Goal: Transaction & Acquisition: Book appointment/travel/reservation

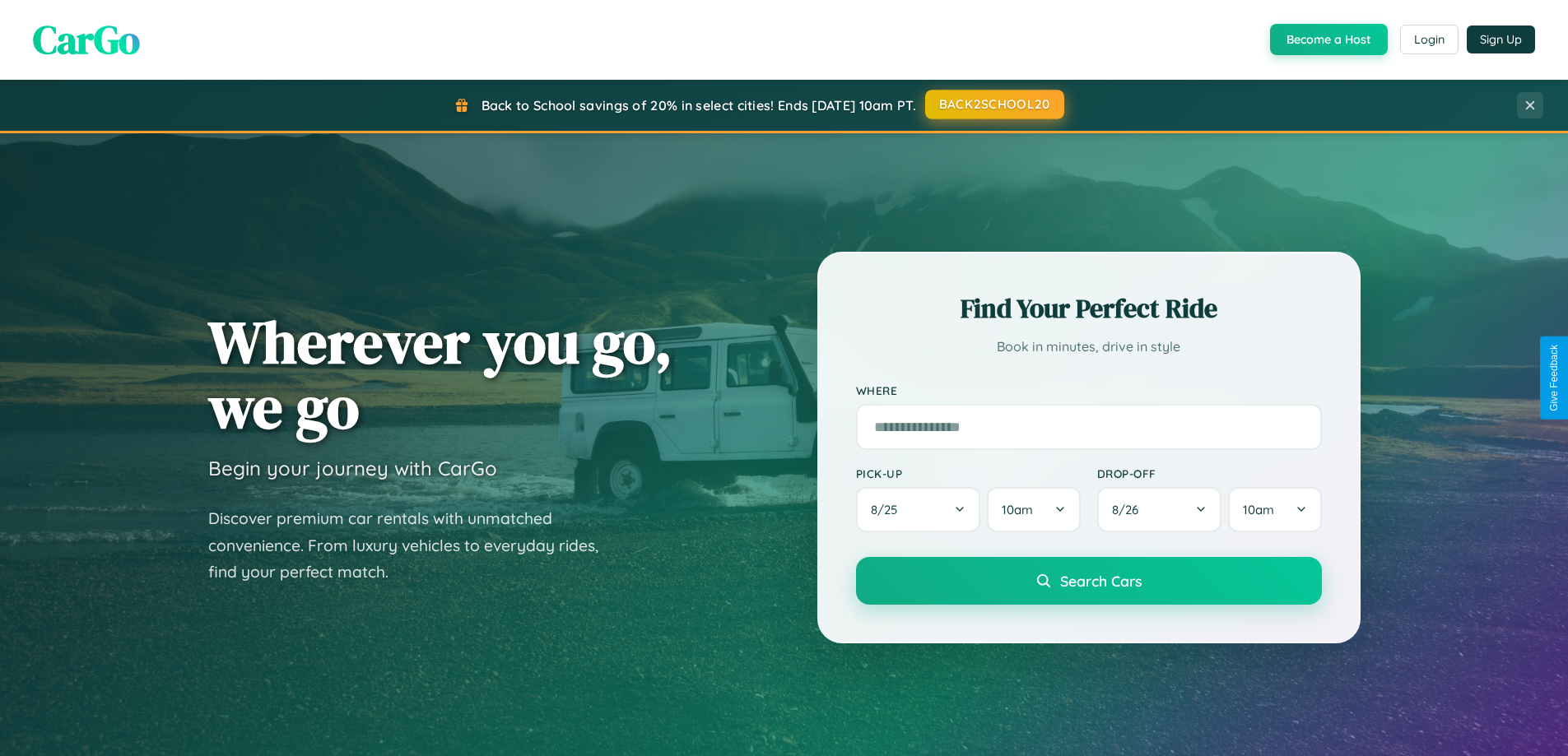
click at [993, 105] on button "BACK2SCHOOL20" at bounding box center [994, 104] width 139 height 29
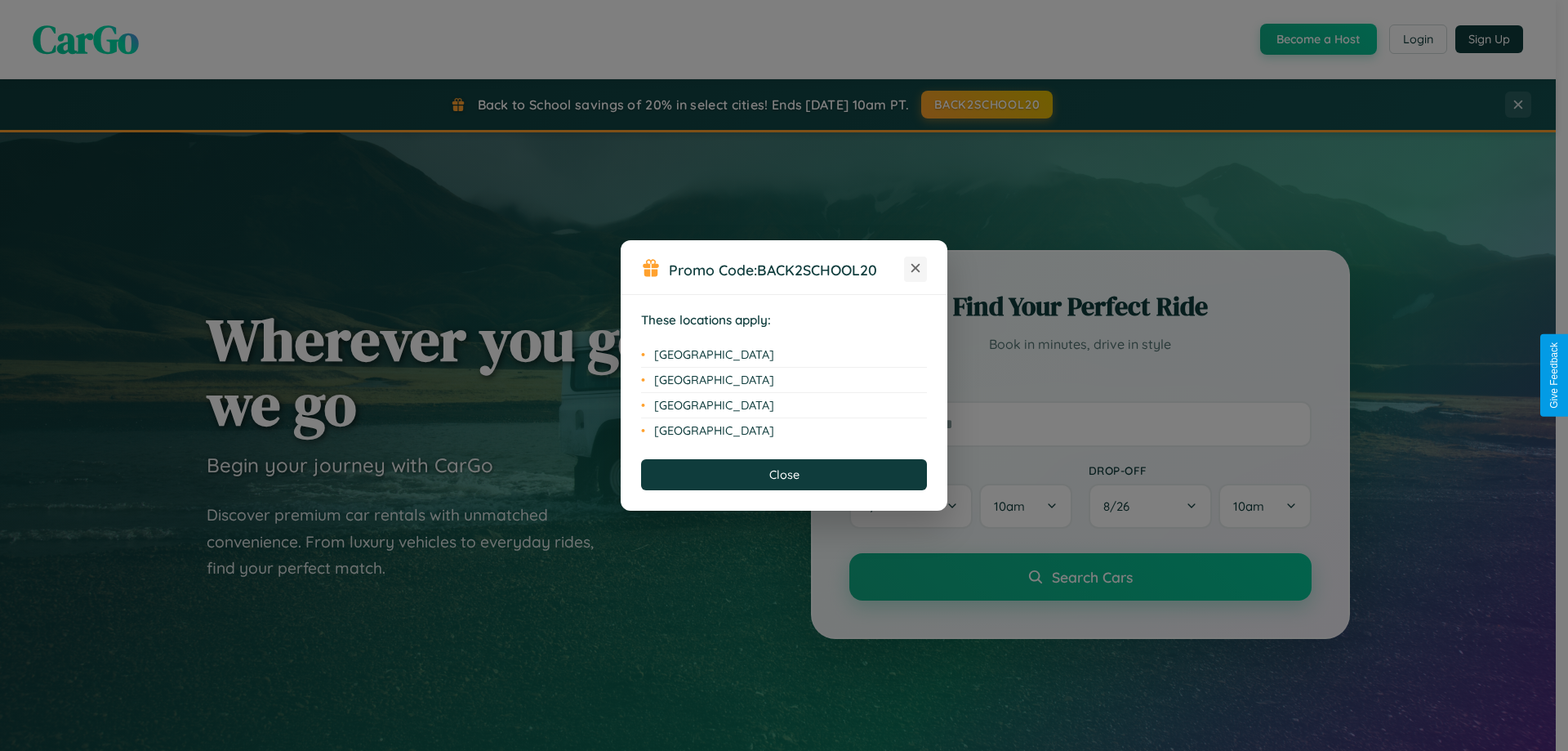
click at [915, 269] on icon at bounding box center [915, 268] width 9 height 9
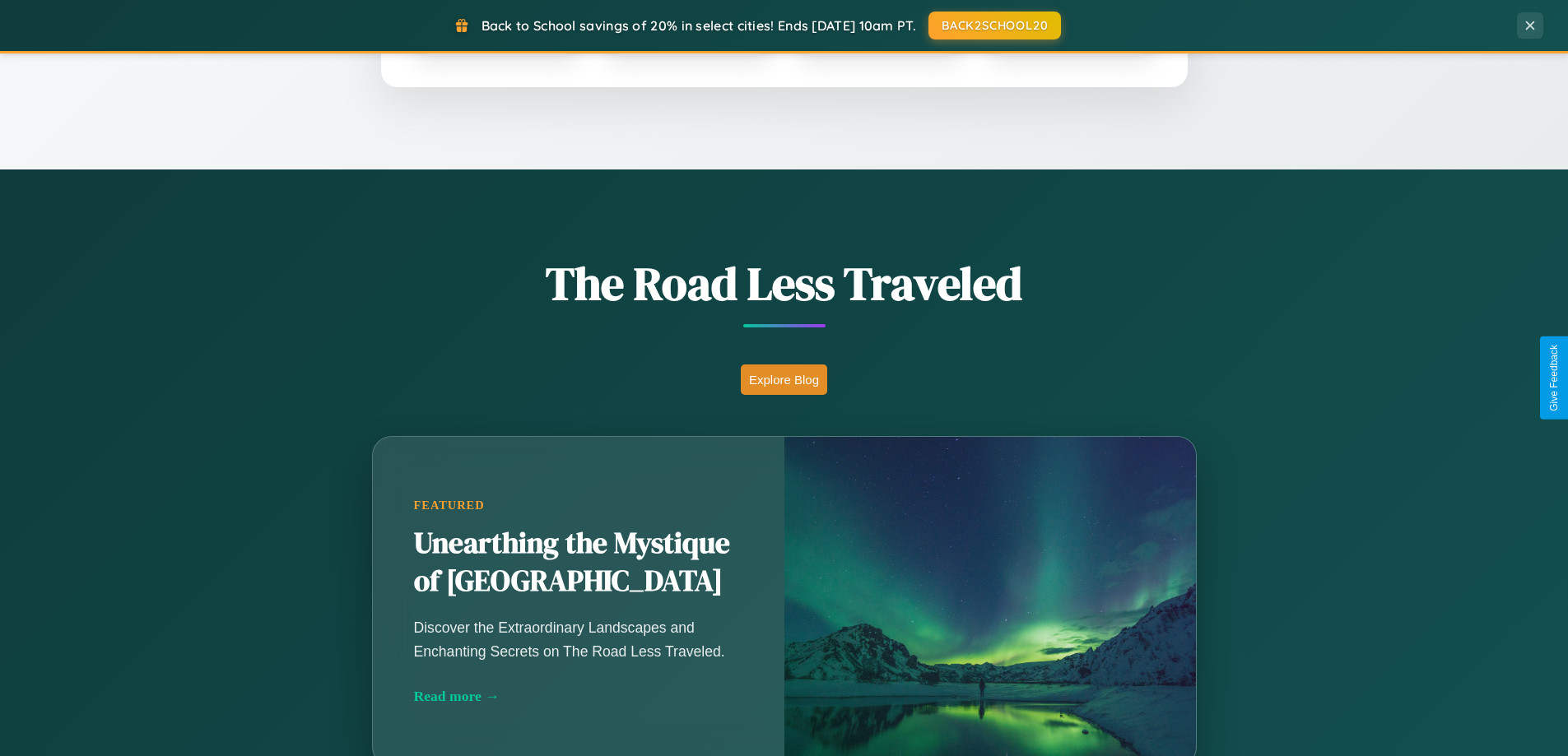
scroll to position [1132, 0]
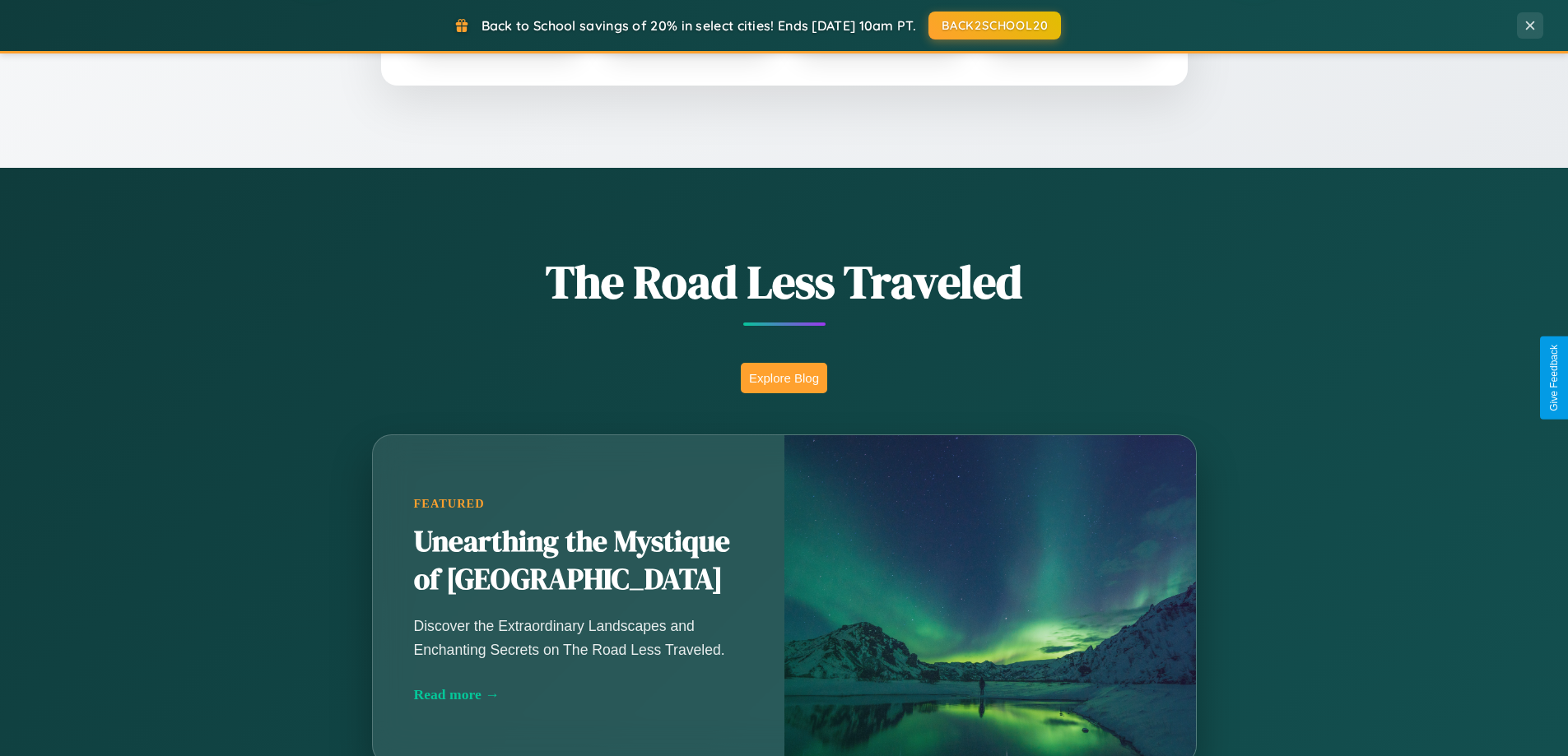
click at [783, 378] on button "Explore Blog" at bounding box center [784, 378] width 87 height 30
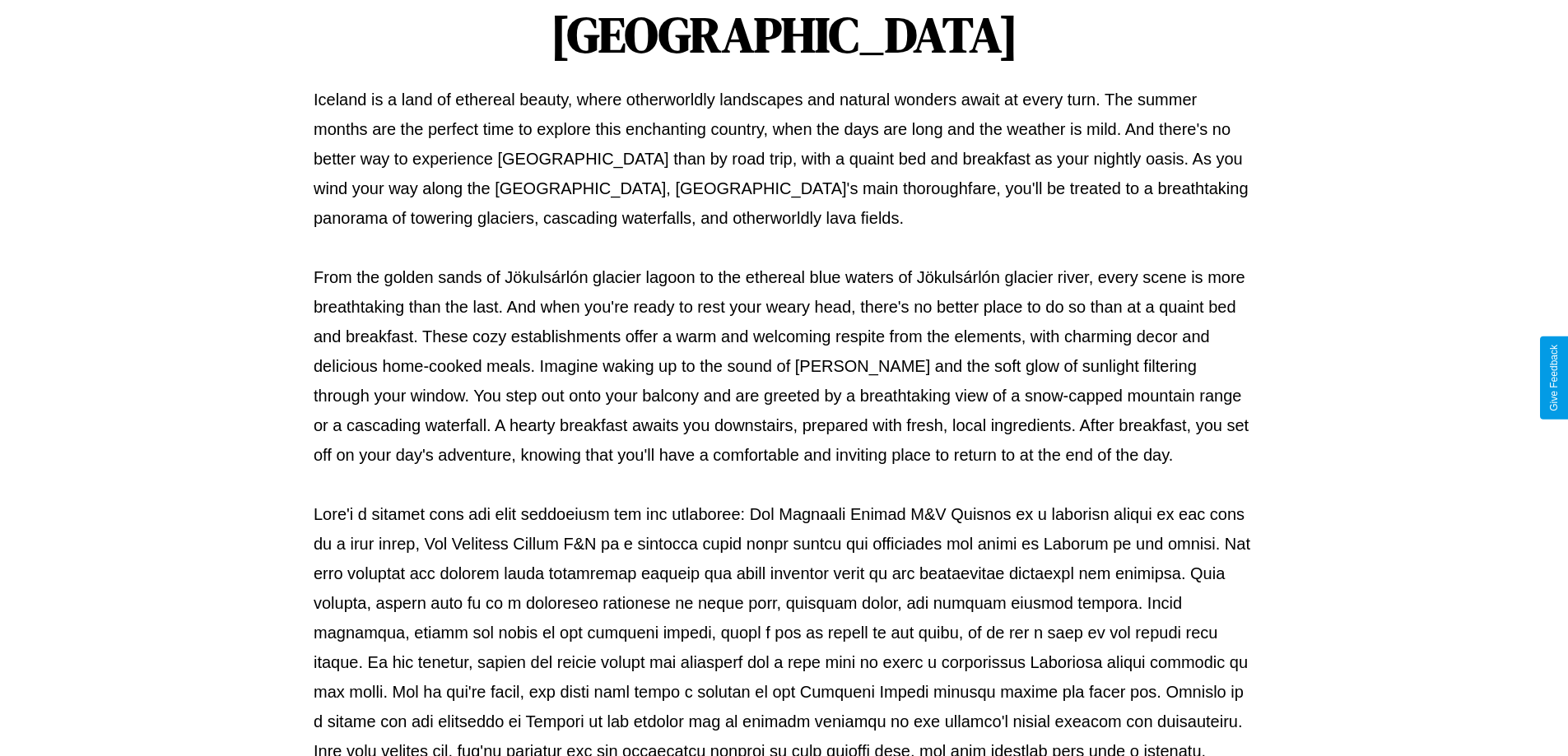
scroll to position [533, 0]
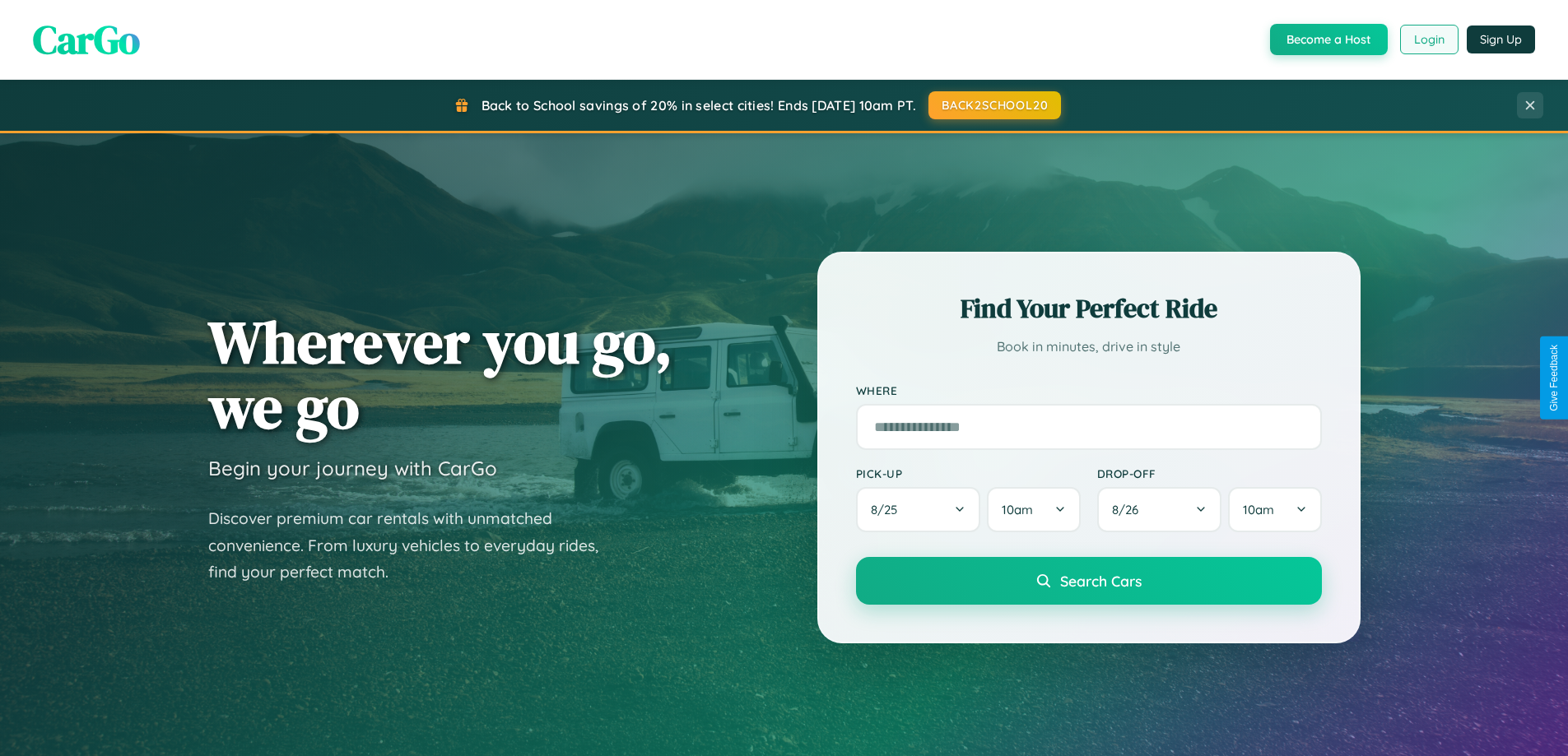
click at [1428, 40] on button "Login" at bounding box center [1429, 39] width 58 height 29
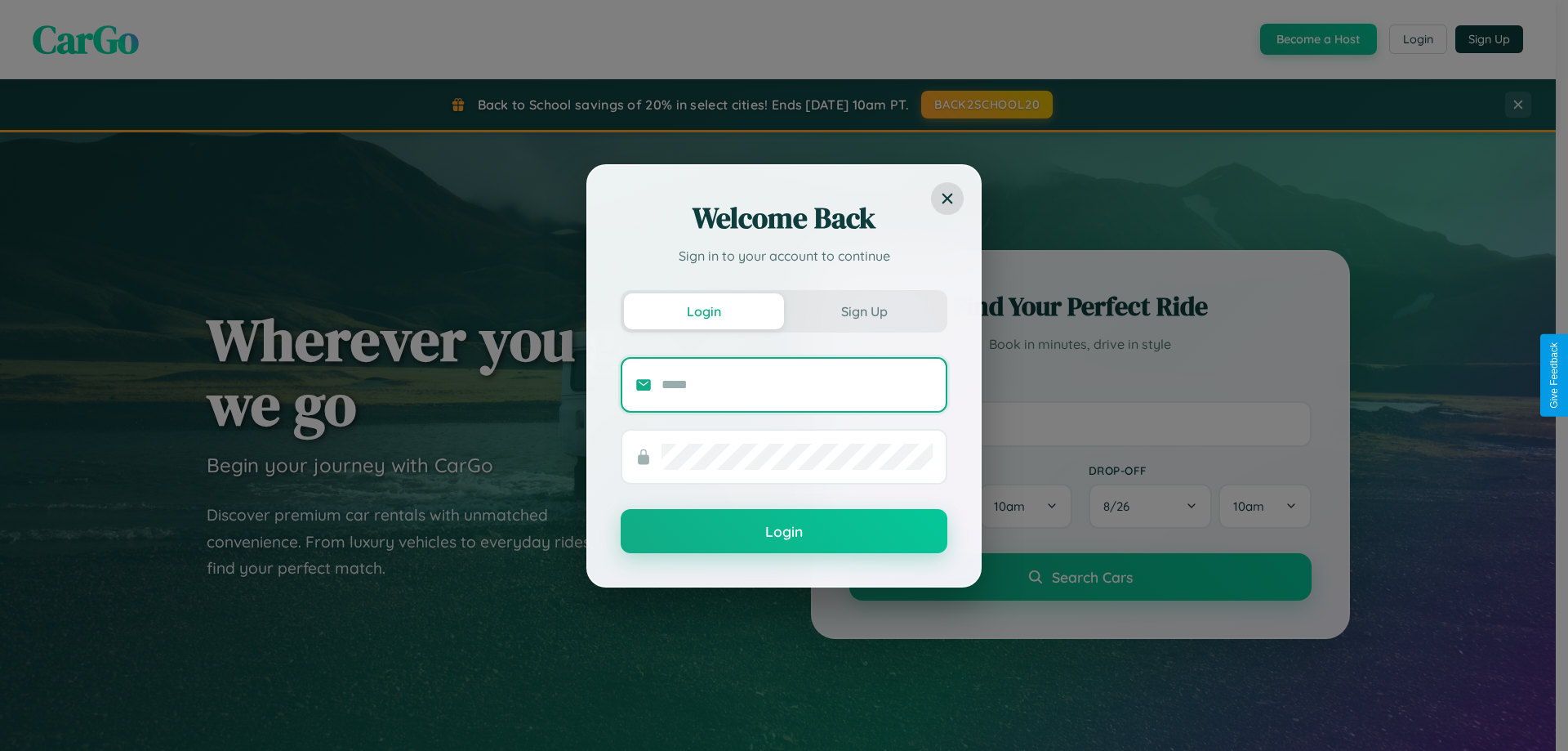
click at [797, 384] on input "text" at bounding box center [797, 384] width 271 height 26
type input "**********"
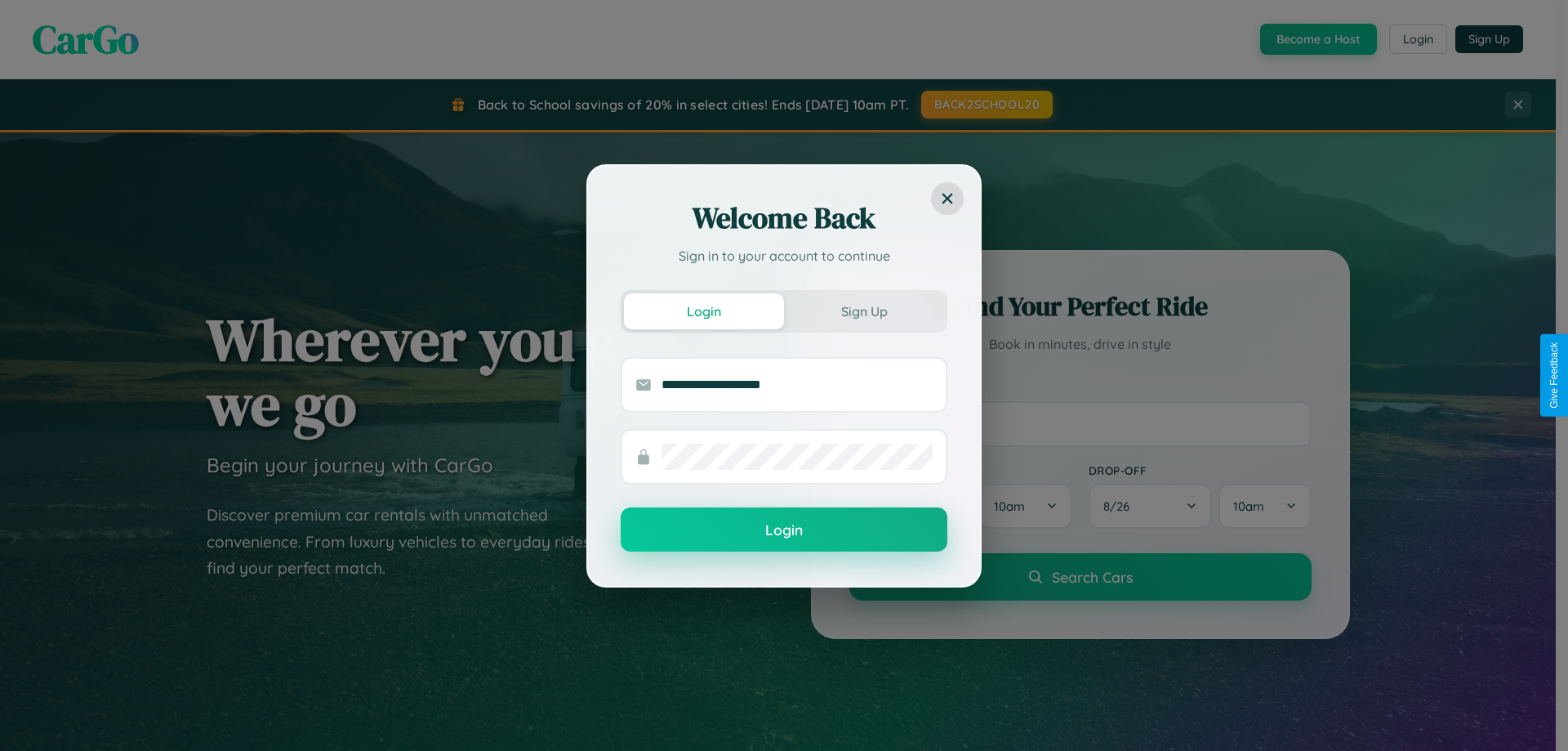
click at [784, 531] on button "Login" at bounding box center [784, 529] width 326 height 44
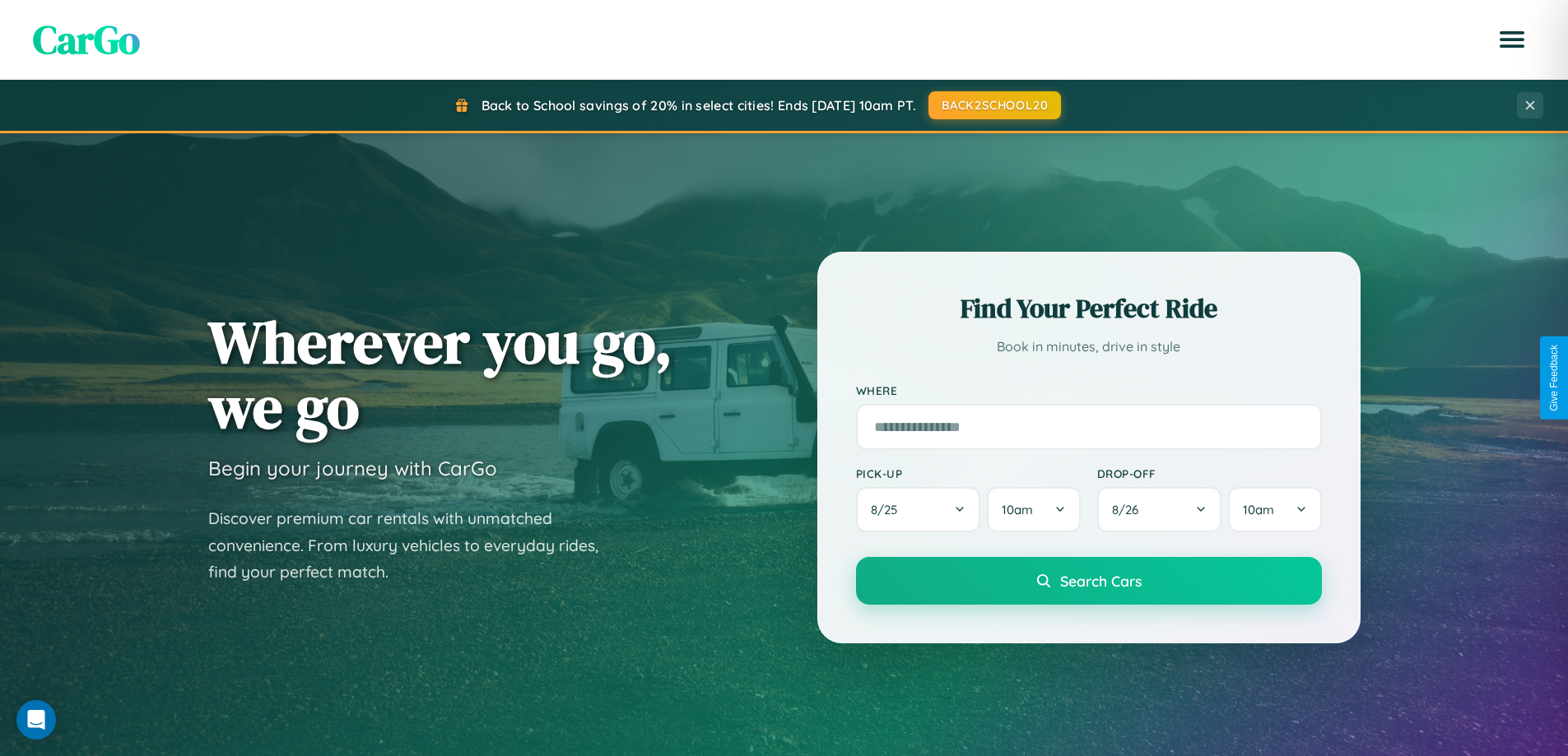
scroll to position [49, 0]
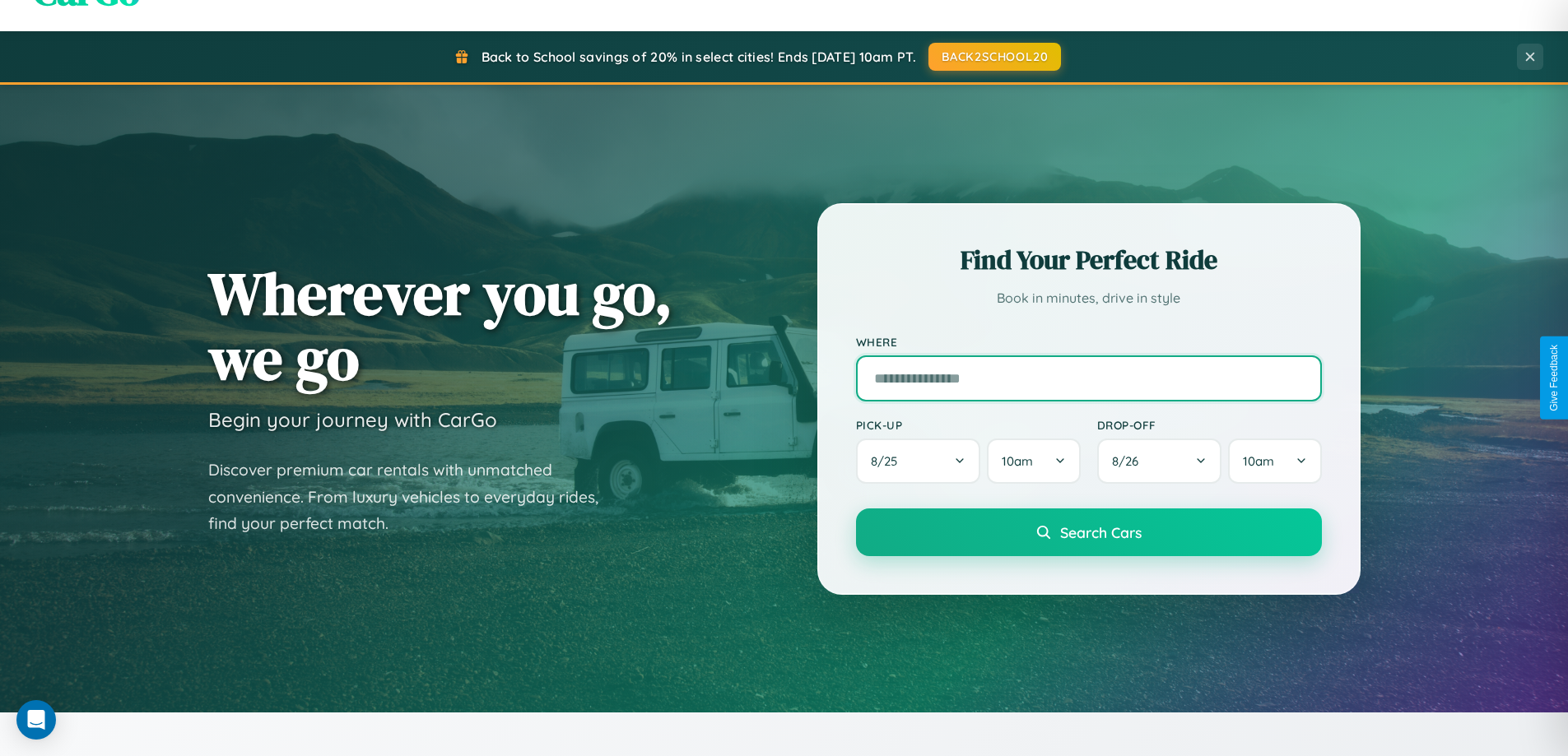
click at [1088, 378] on input "text" at bounding box center [1088, 378] width 466 height 46
type input "**********"
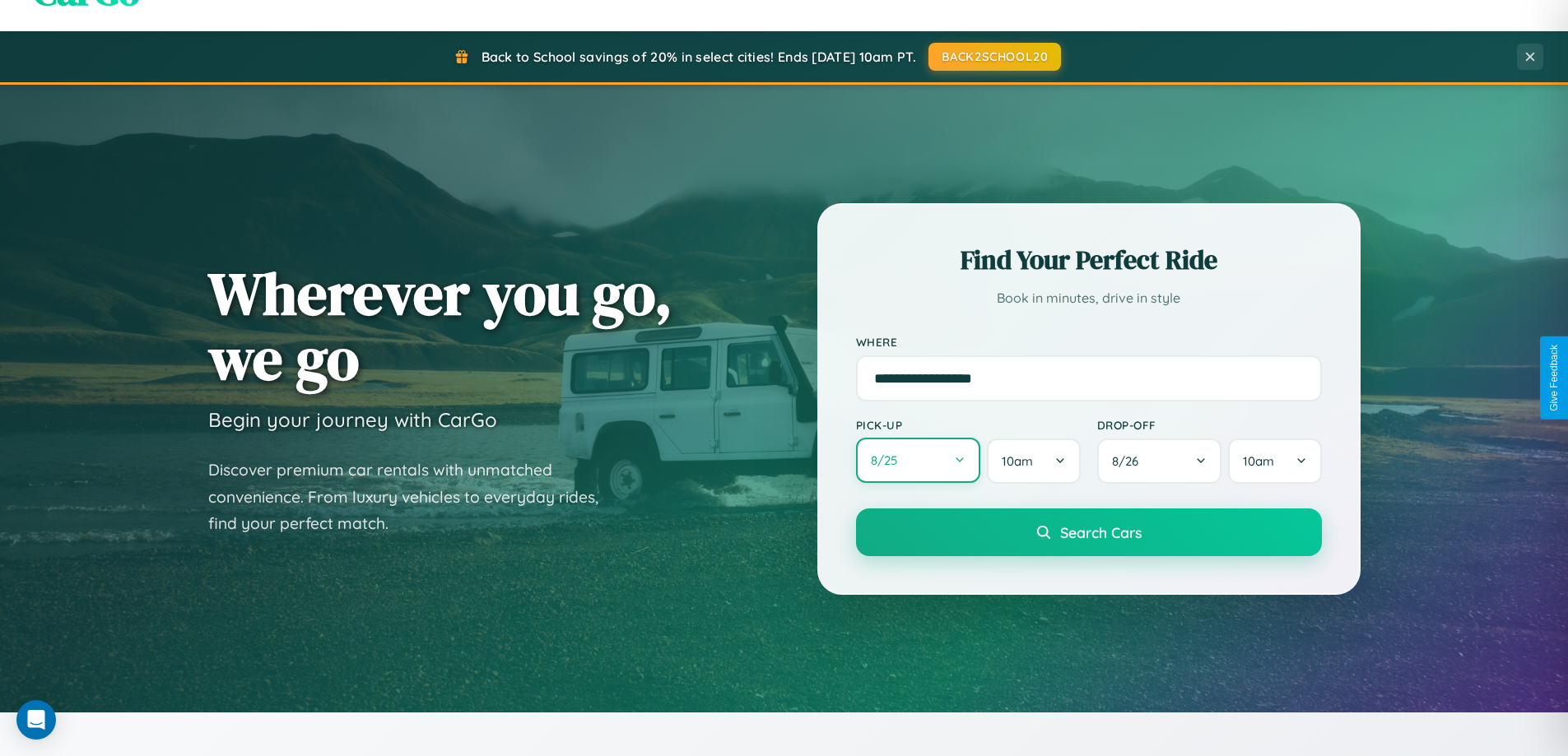
click at [918, 461] on button "8 / 25" at bounding box center [918, 460] width 125 height 46
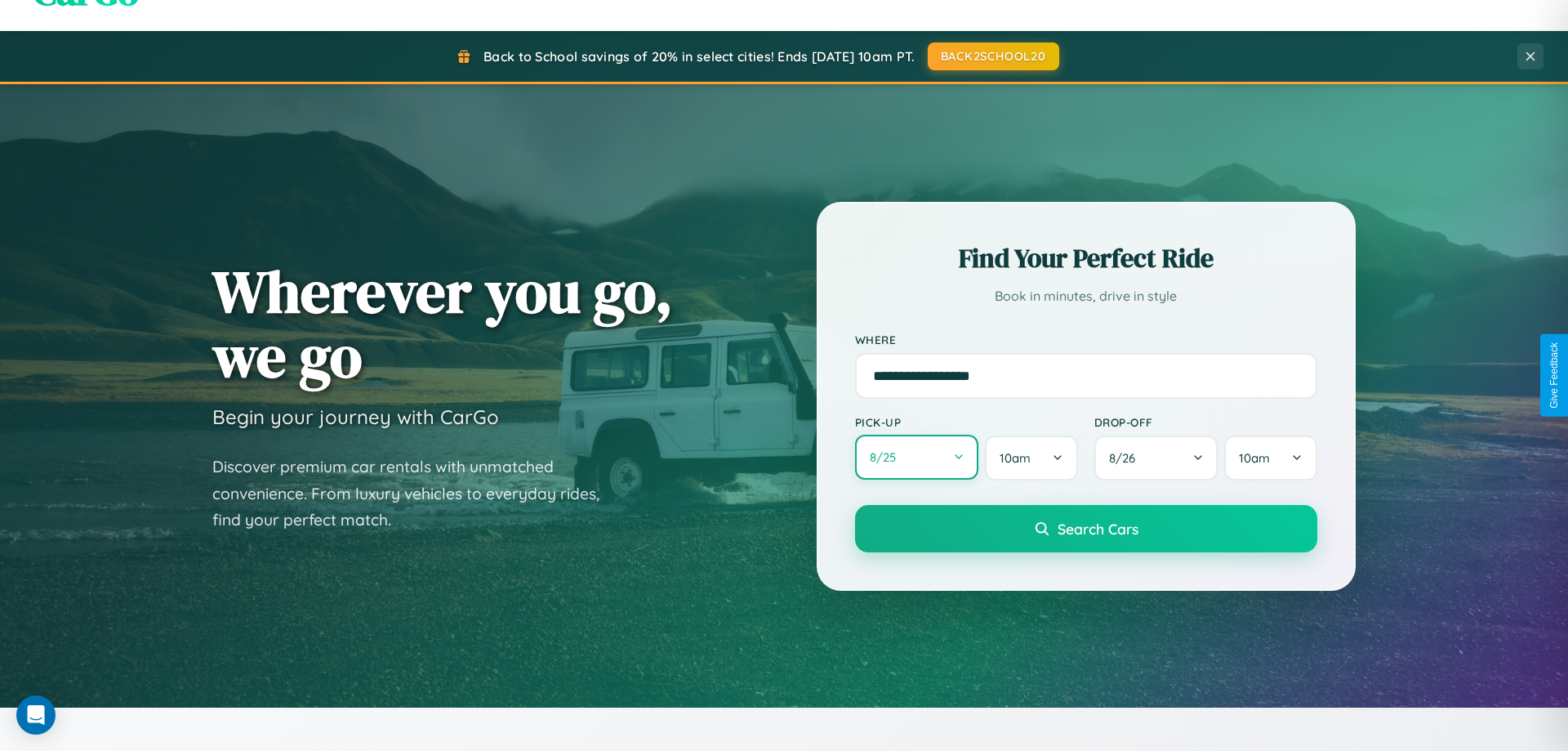
select select "*"
select select "****"
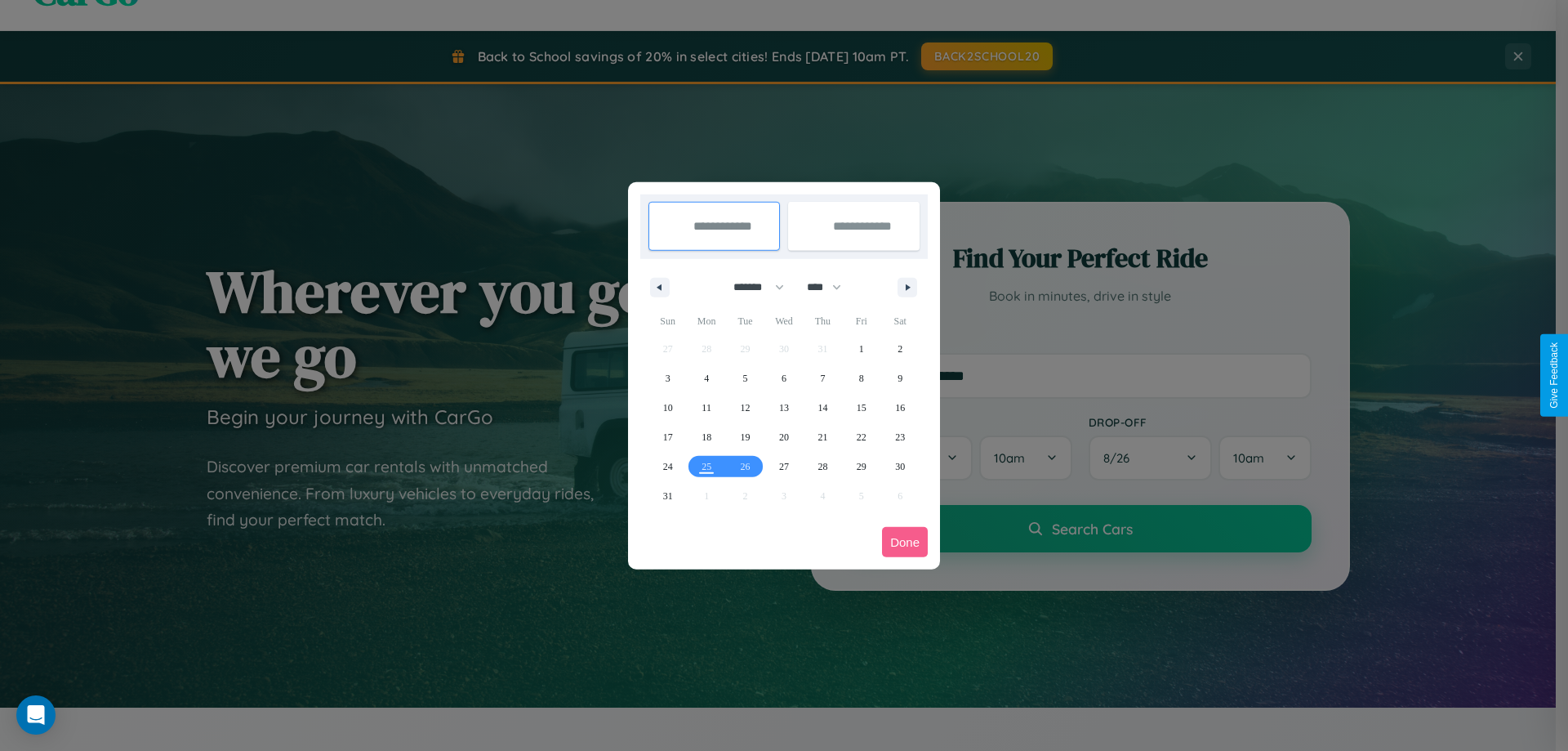
drag, startPoint x: 751, startPoint y: 287, endPoint x: 784, endPoint y: 327, distance: 51.9
click at [751, 287] on select "******* ******** ***** ***** *** **** **** ****** ********* ******* ******** **…" at bounding box center [756, 287] width 69 height 27
select select "*"
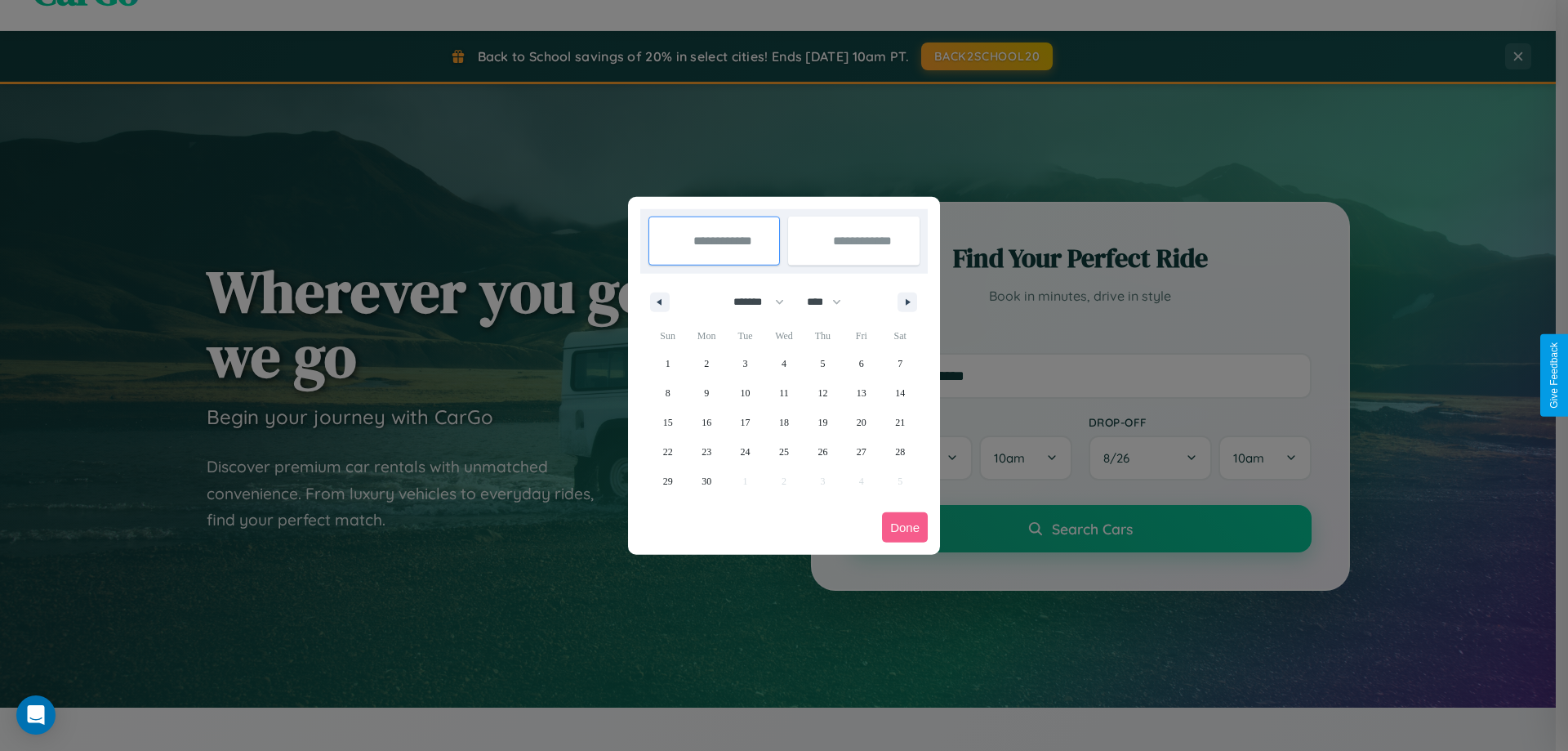
click at [832, 301] on select "**** **** **** **** **** **** **** **** **** **** **** **** **** **** **** ****…" at bounding box center [823, 302] width 49 height 27
select select "****"
click at [745, 481] on span "30" at bounding box center [746, 481] width 10 height 29
type input "**********"
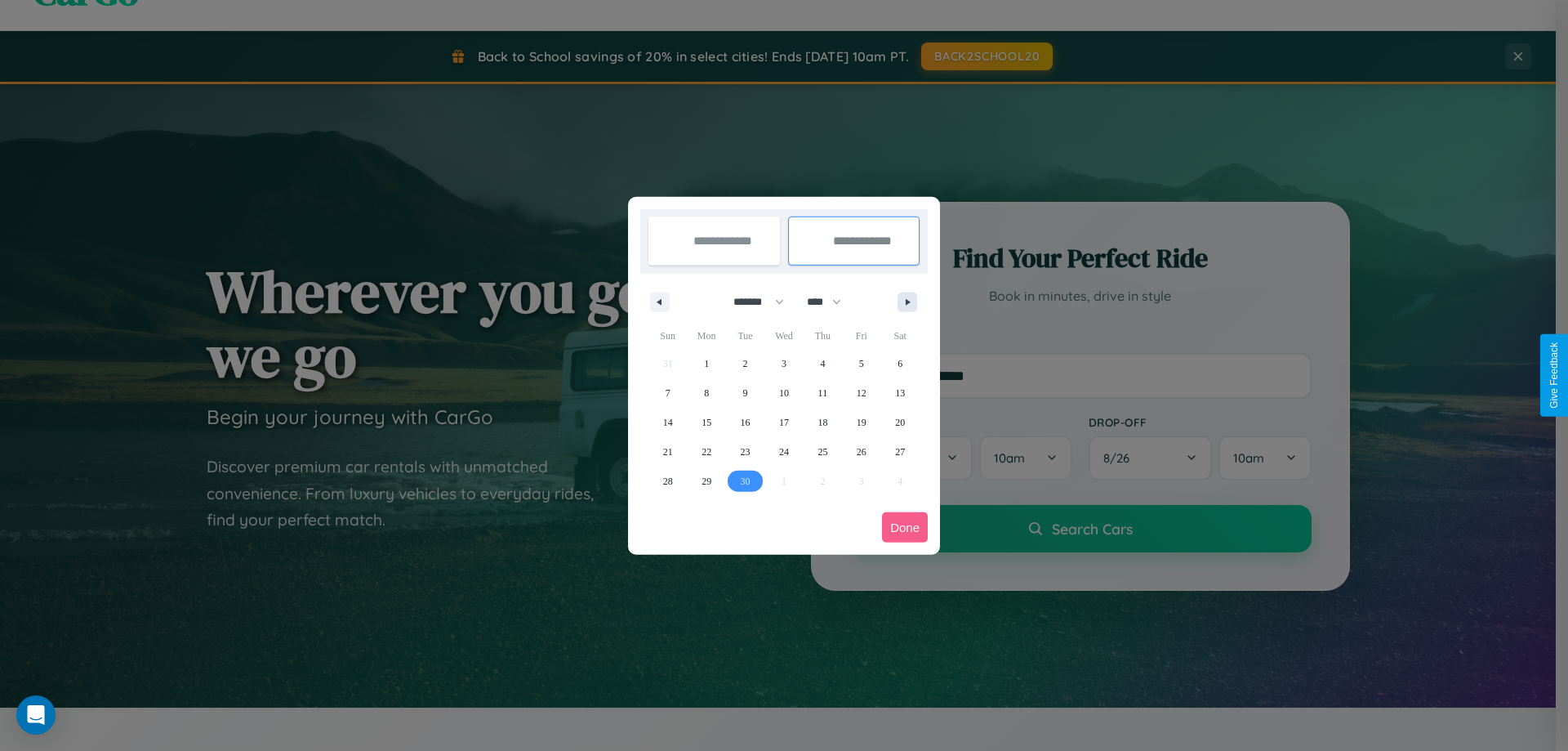
click at [908, 301] on icon "button" at bounding box center [911, 302] width 8 height 7
select select "*"
click at [822, 393] on span "9" at bounding box center [822, 393] width 5 height 29
type input "**********"
select select "*"
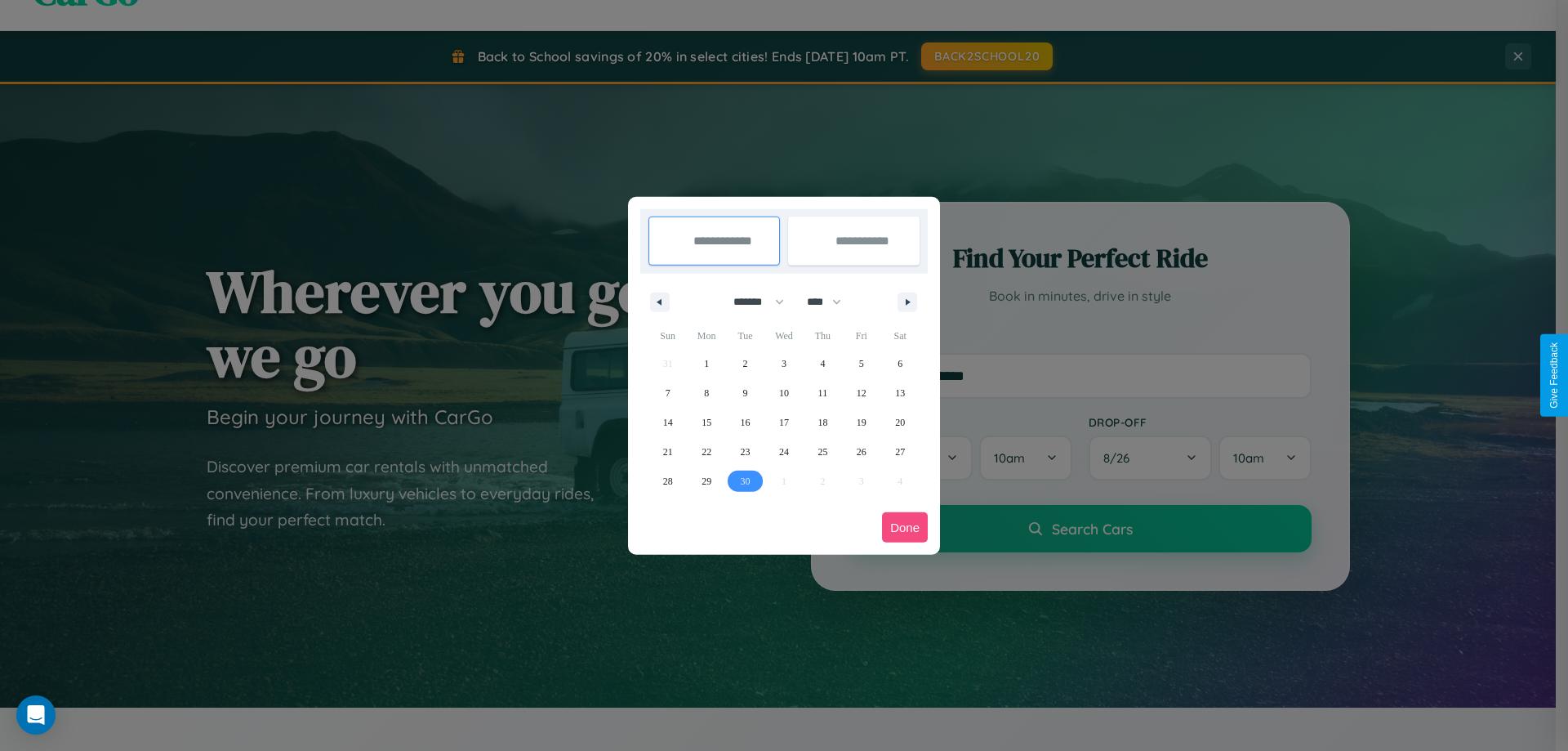
click at [905, 527] on button "Done" at bounding box center [904, 527] width 46 height 30
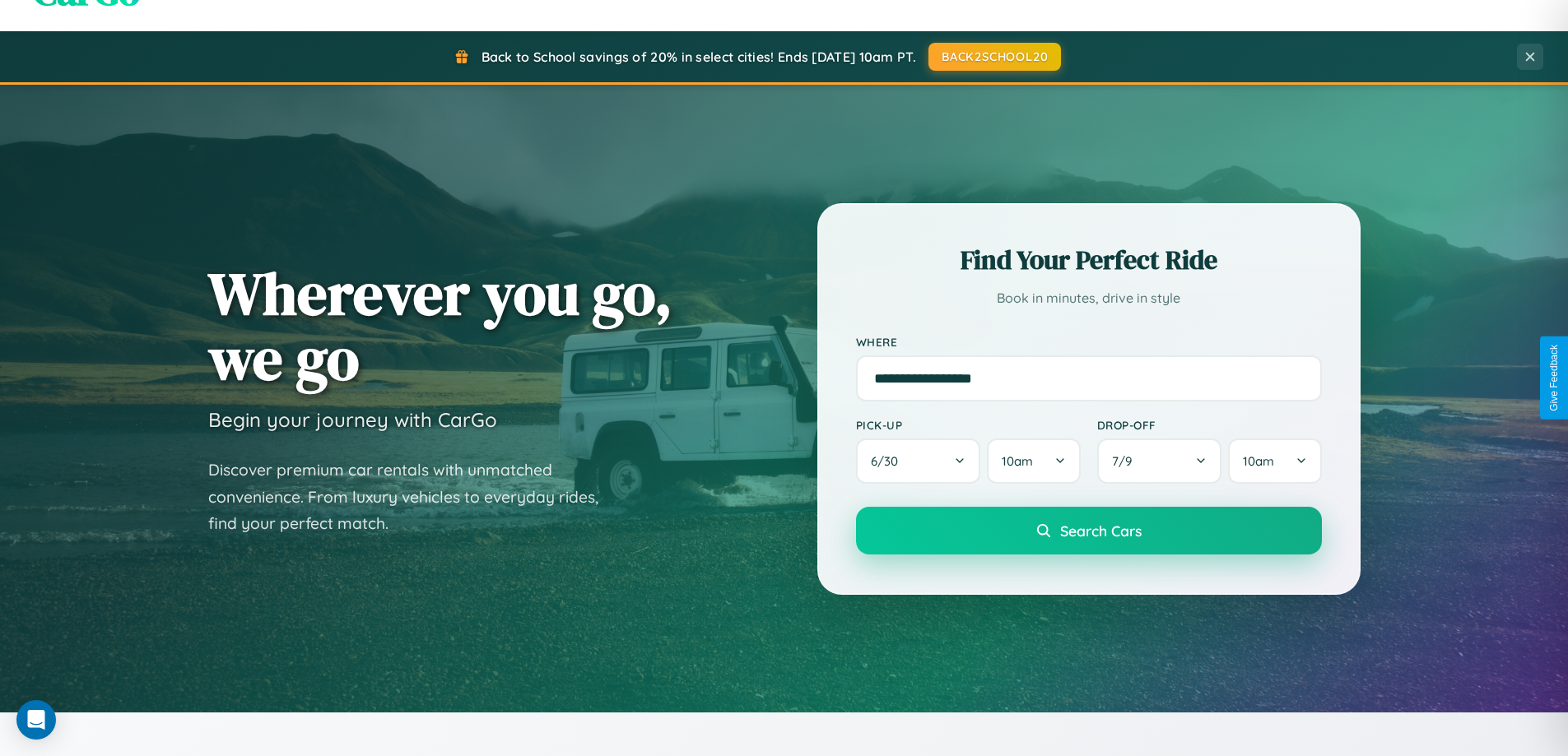
click at [1088, 531] on span "Search Cars" at bounding box center [1100, 530] width 82 height 18
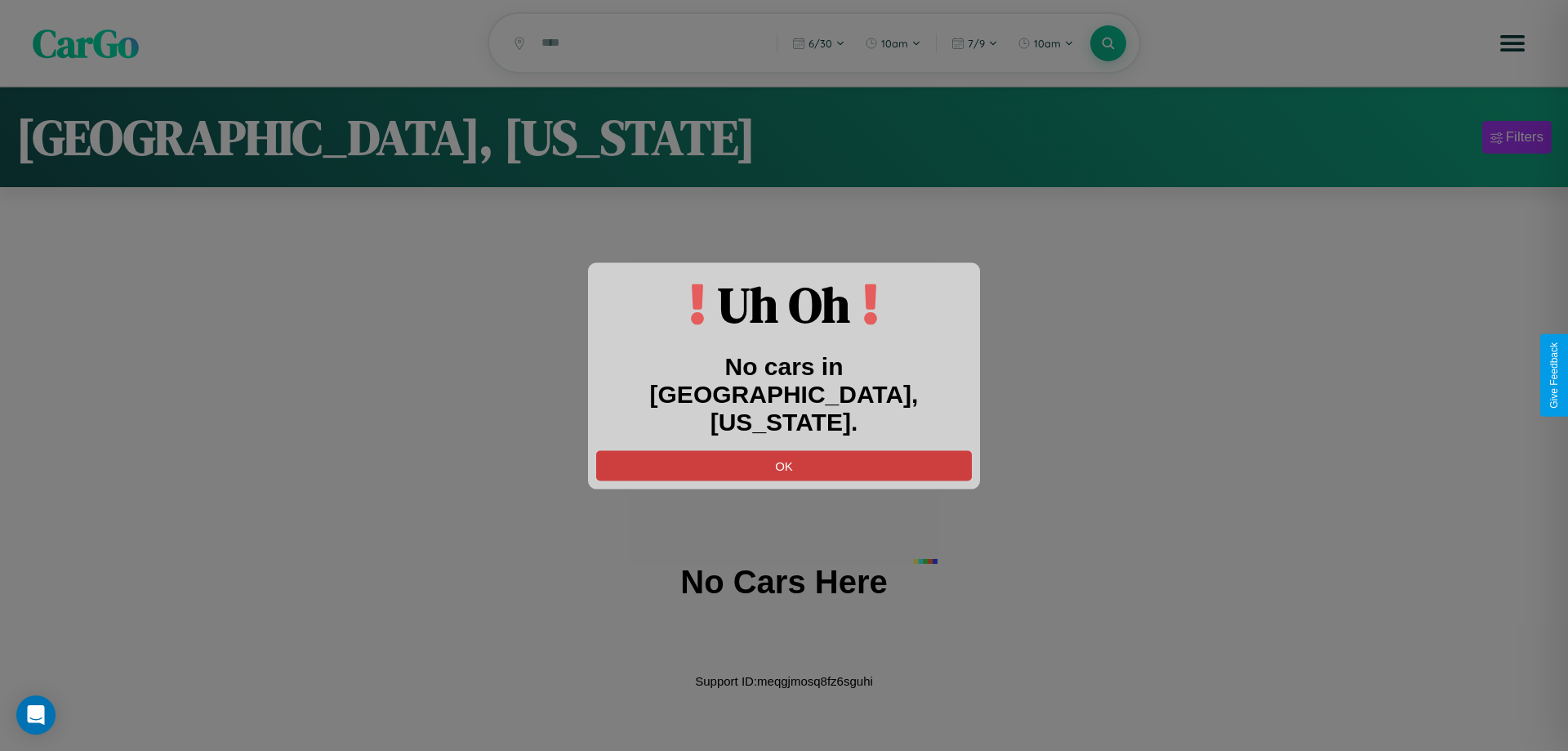
click at [784, 450] on button "OK" at bounding box center [784, 466] width 376 height 30
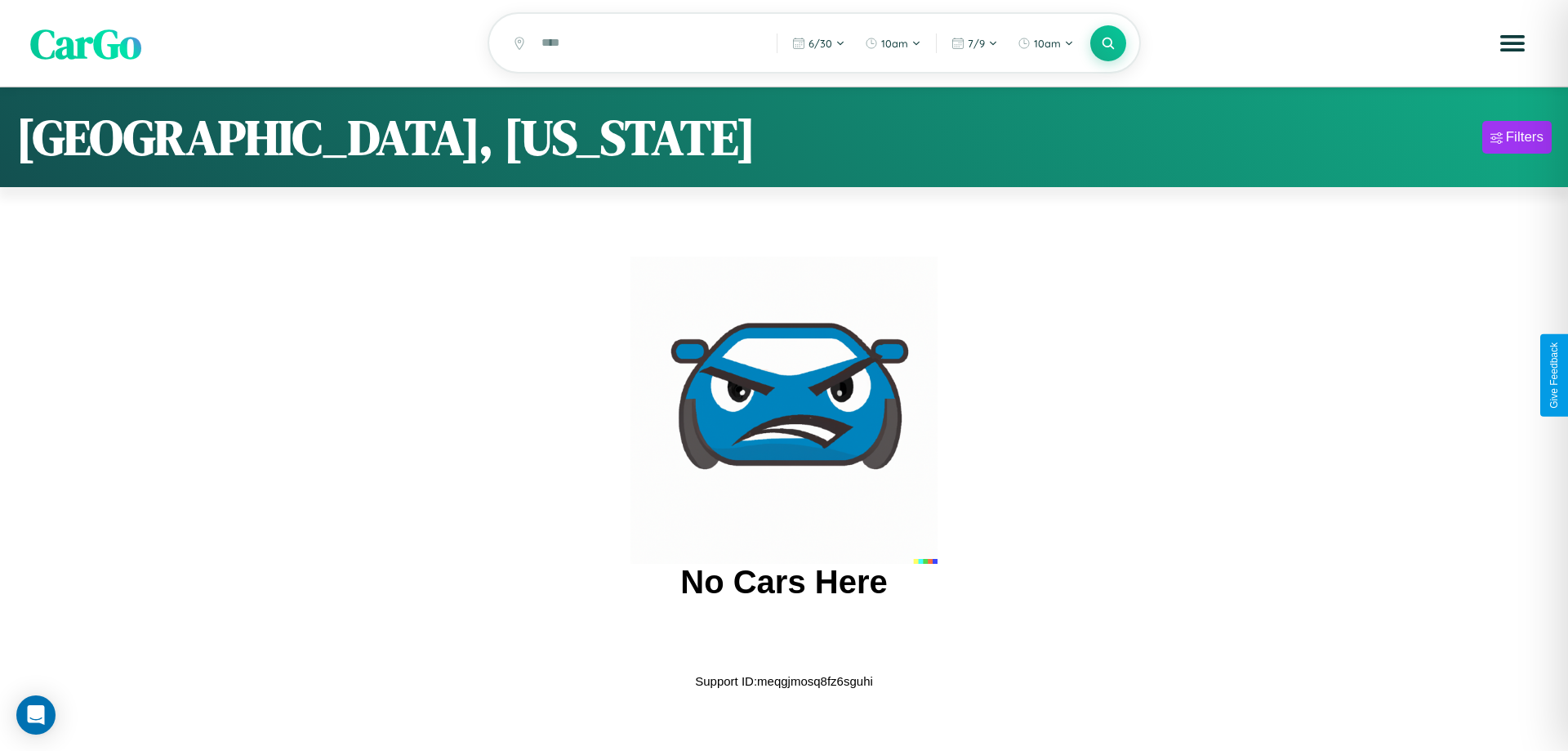
click at [86, 44] on span "CarGo" at bounding box center [85, 43] width 111 height 56
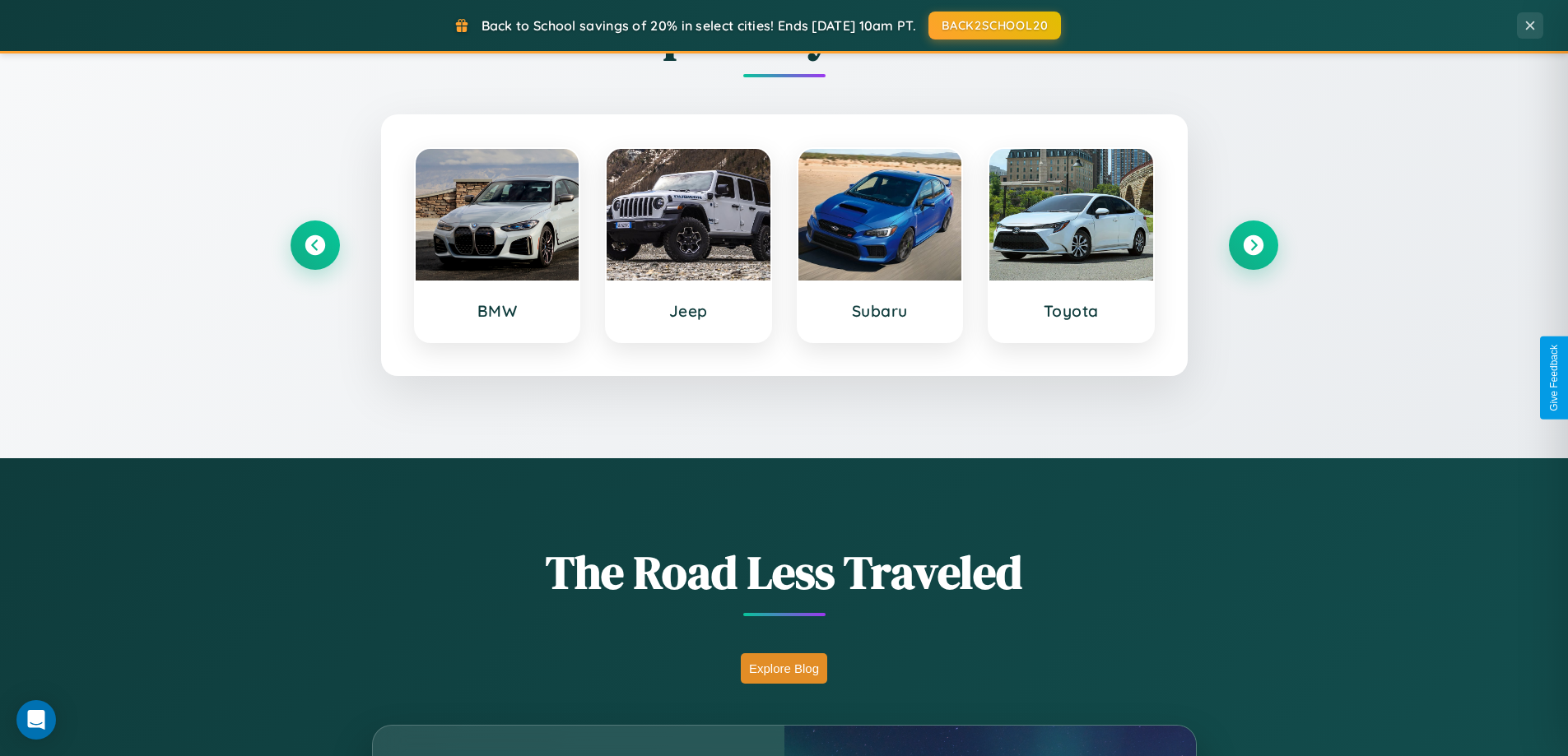
scroll to position [3166, 0]
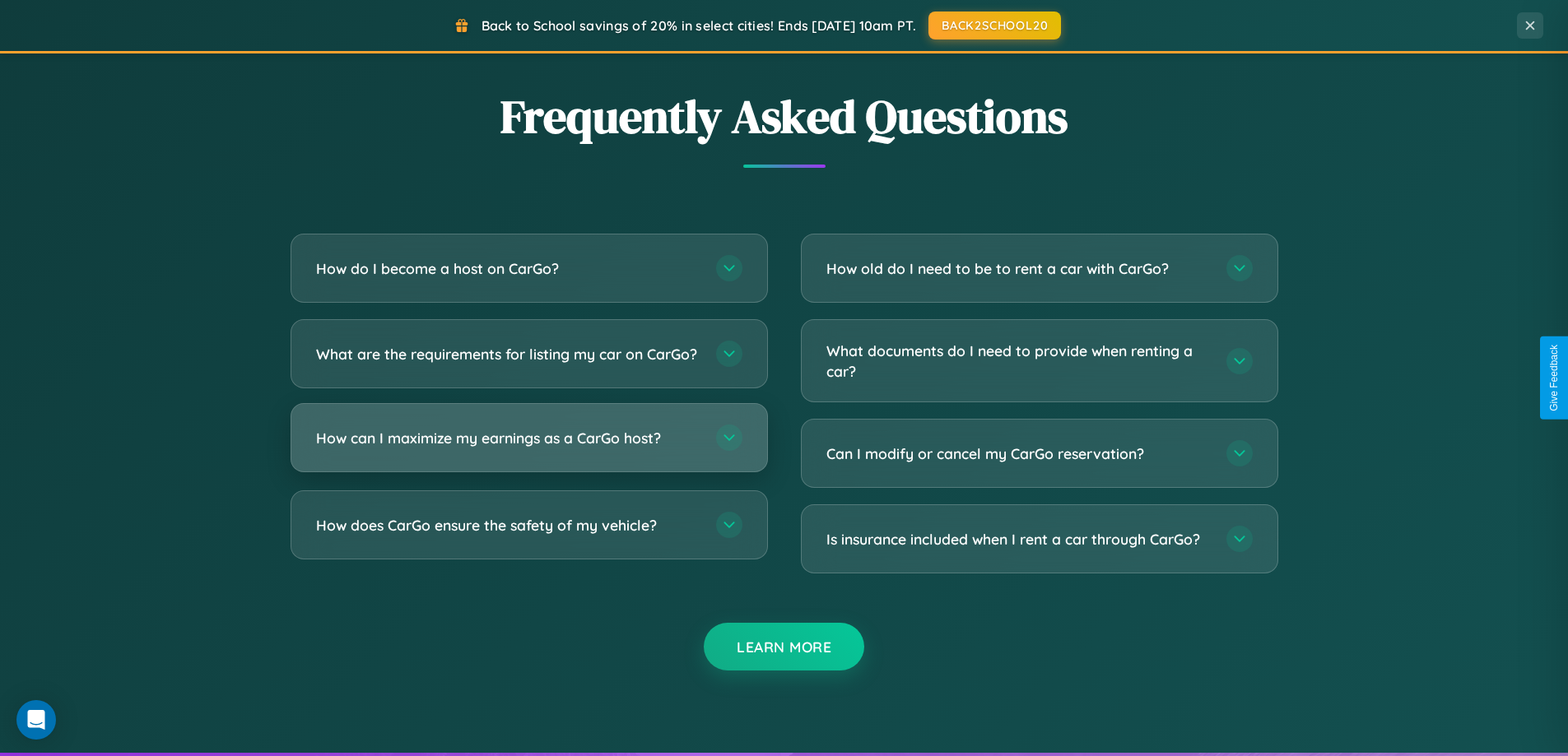
click at [529, 448] on h3 "How can I maximize my earnings as a CarGo host?" at bounding box center [507, 438] width 384 height 20
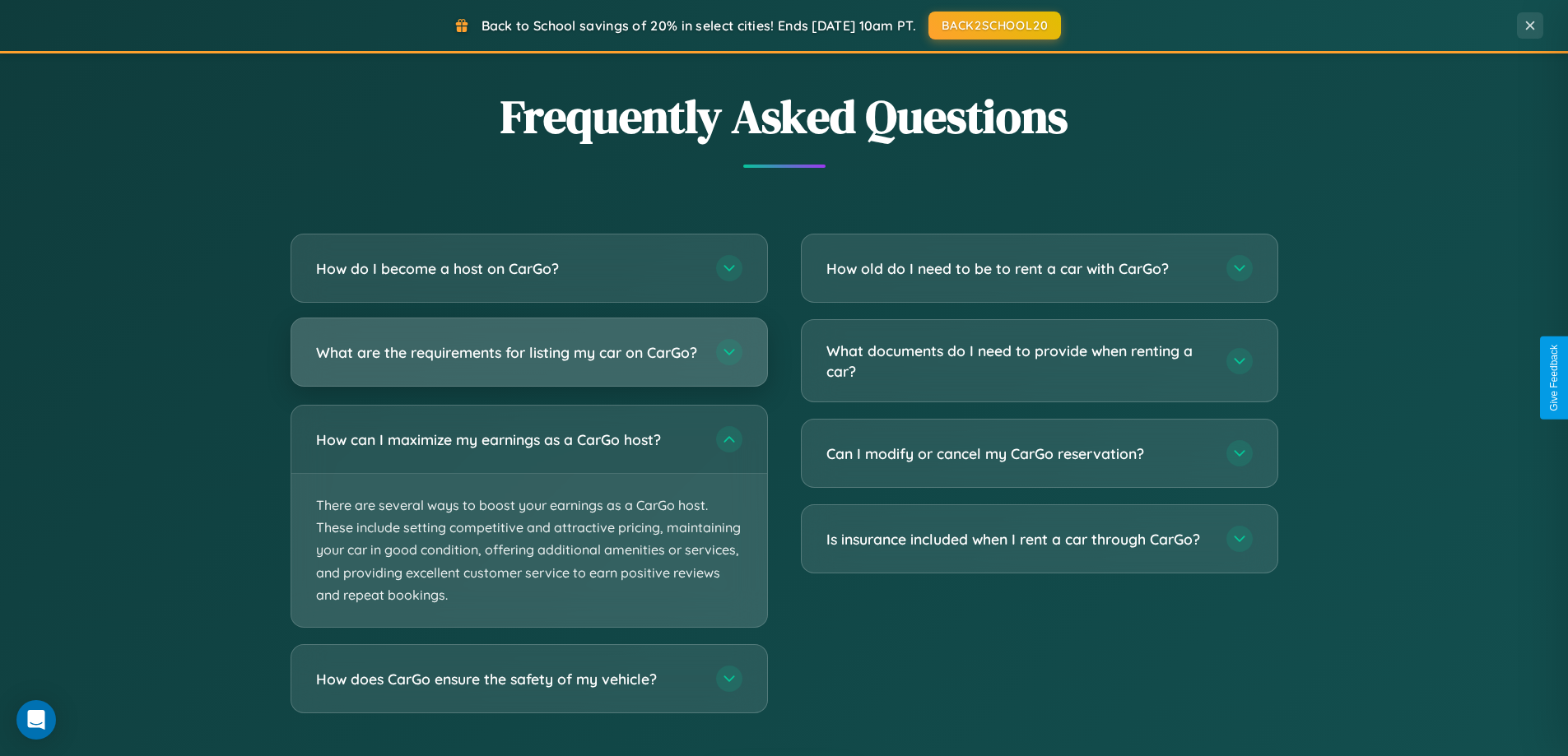
click at [529, 359] on h3 "What are the requirements for listing my car on CarGo?" at bounding box center [507, 352] width 384 height 20
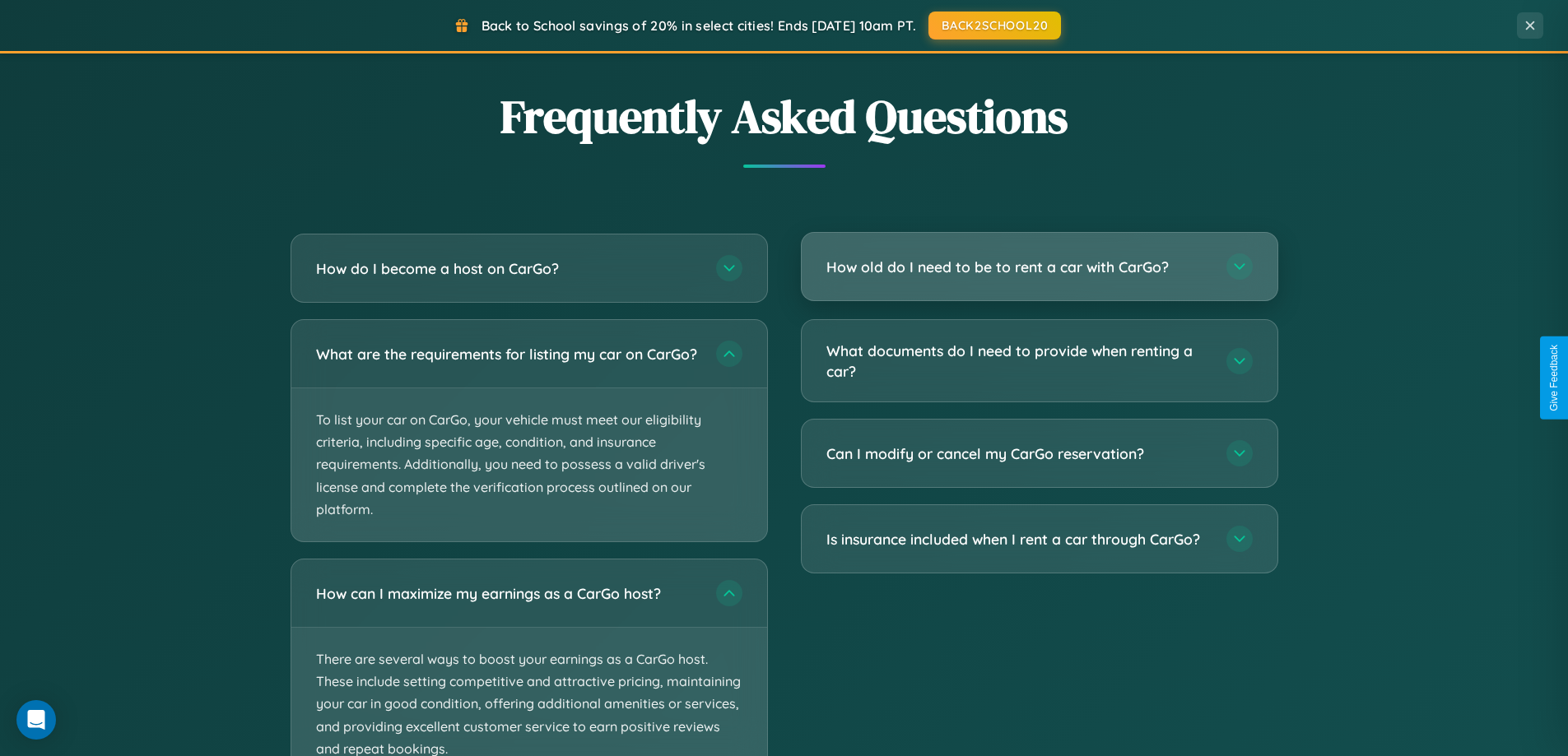
click at [1039, 266] on h3 "How old do I need to be to rent a car with CarGo?" at bounding box center [1018, 267] width 384 height 20
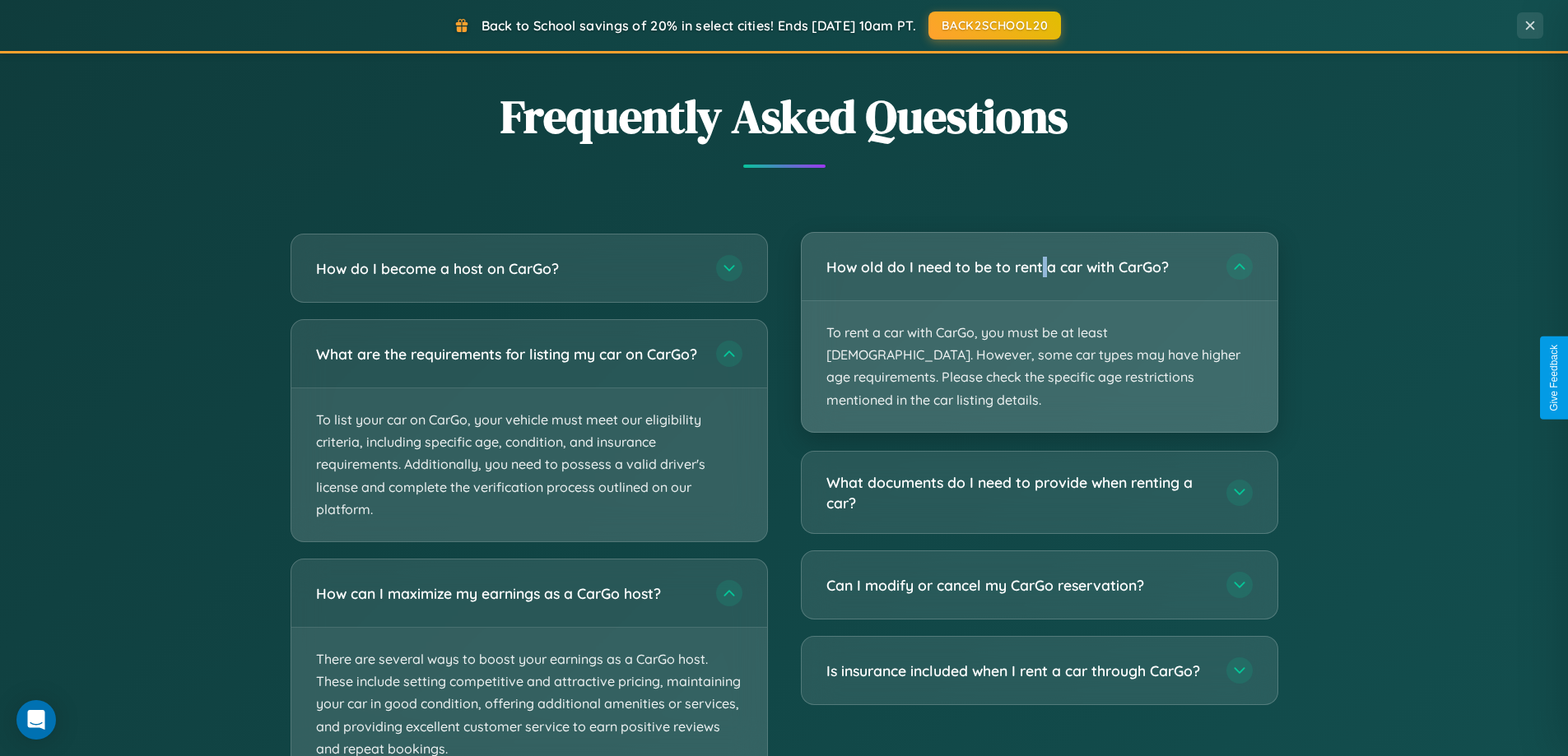
click at [1039, 321] on p "To rent a car with CarGo, you must be at least 21 years old. However, some car …" at bounding box center [1039, 366] width 475 height 131
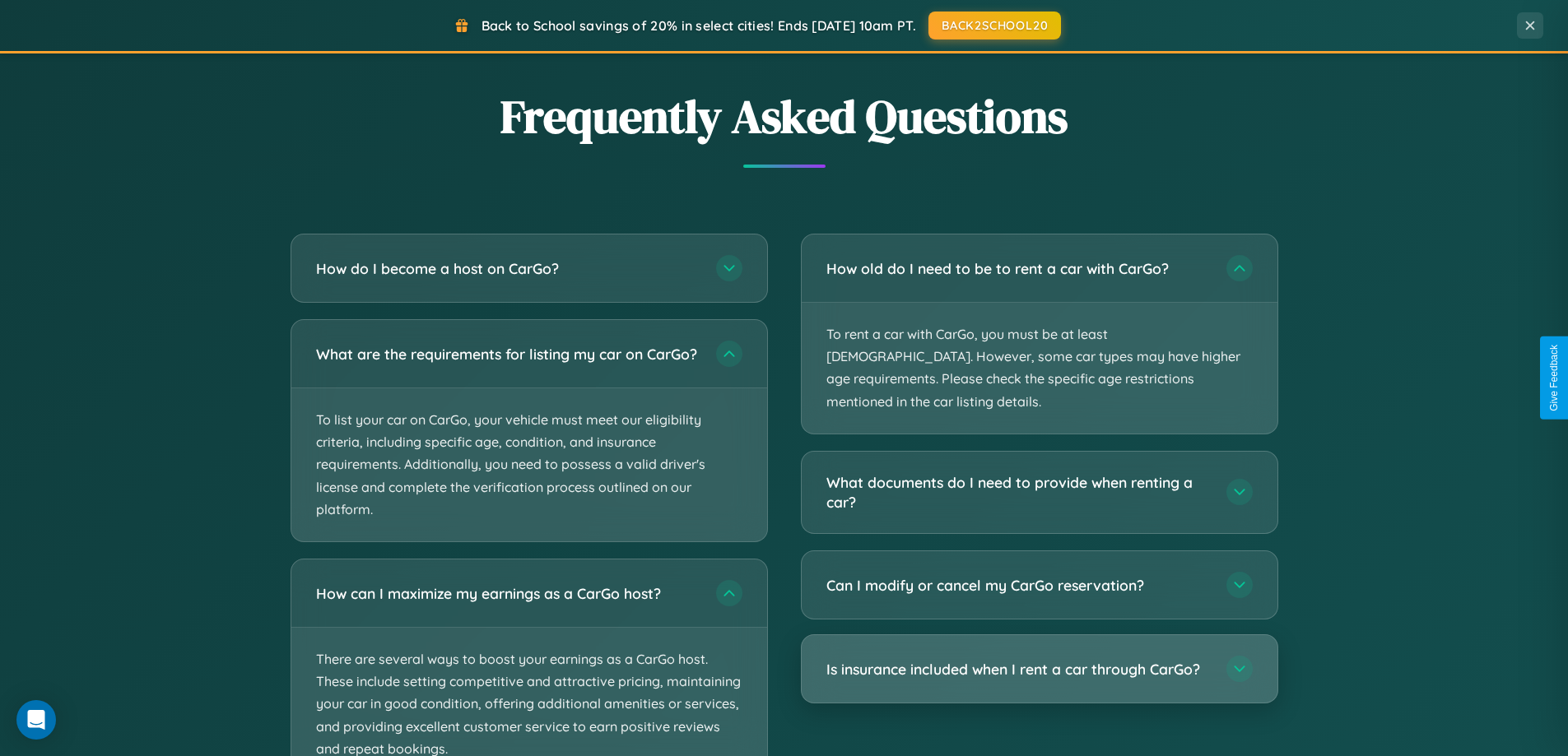
click at [1039, 659] on h3 "Is insurance included when I rent a car through CarGo?" at bounding box center [1018, 669] width 384 height 20
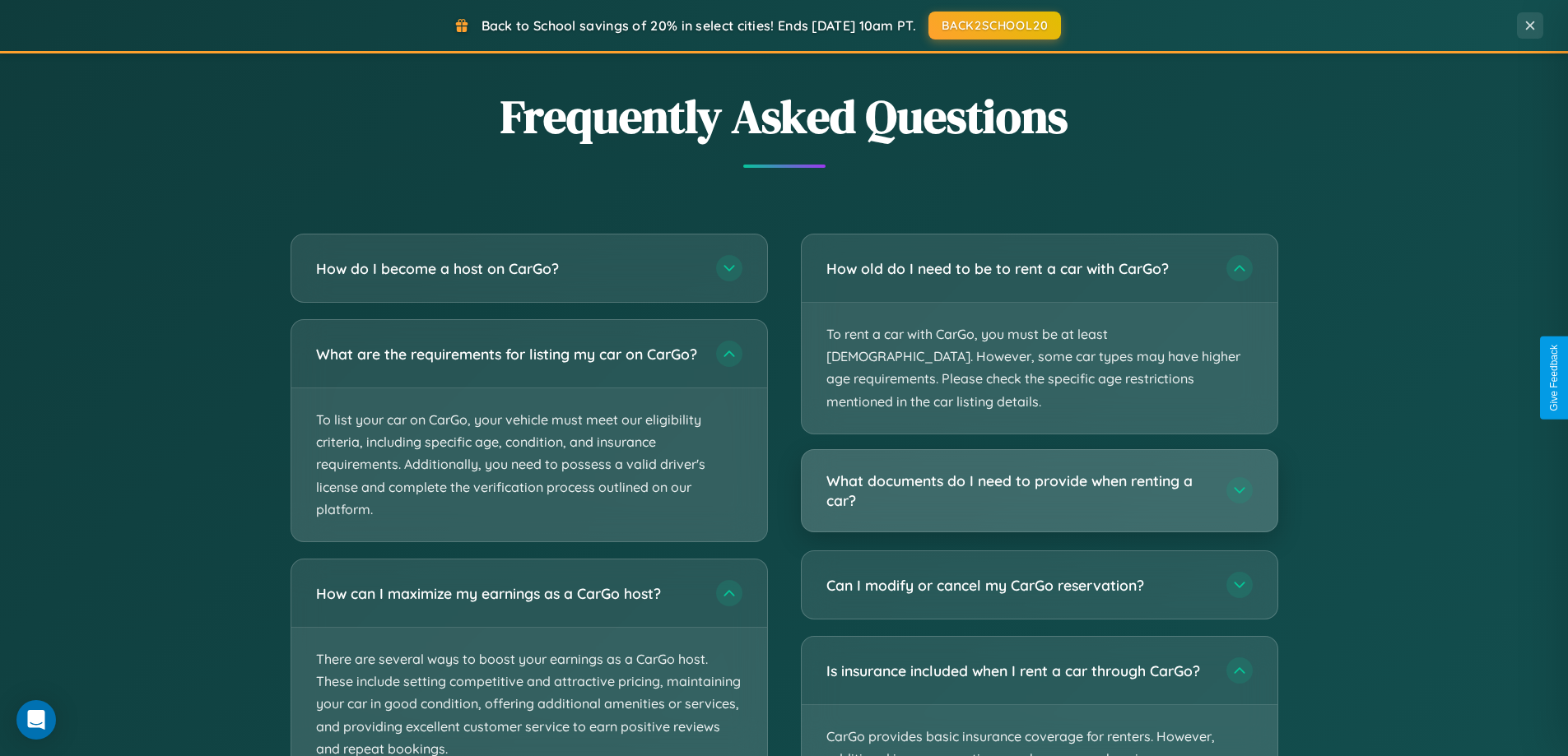
click at [1039, 470] on h3 "What documents do I need to provide when renting a car?" at bounding box center [1018, 491] width 384 height 40
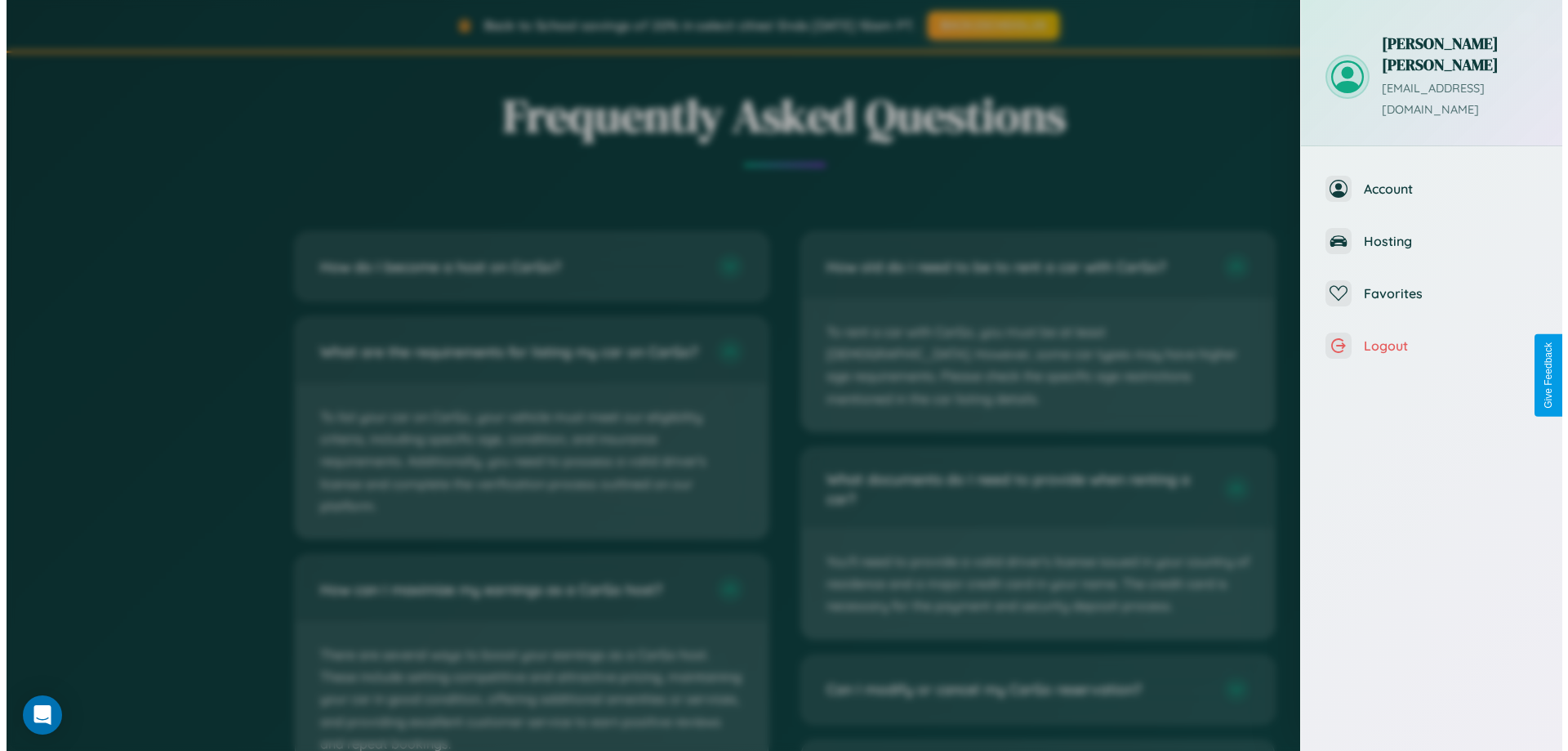
scroll to position [0, 0]
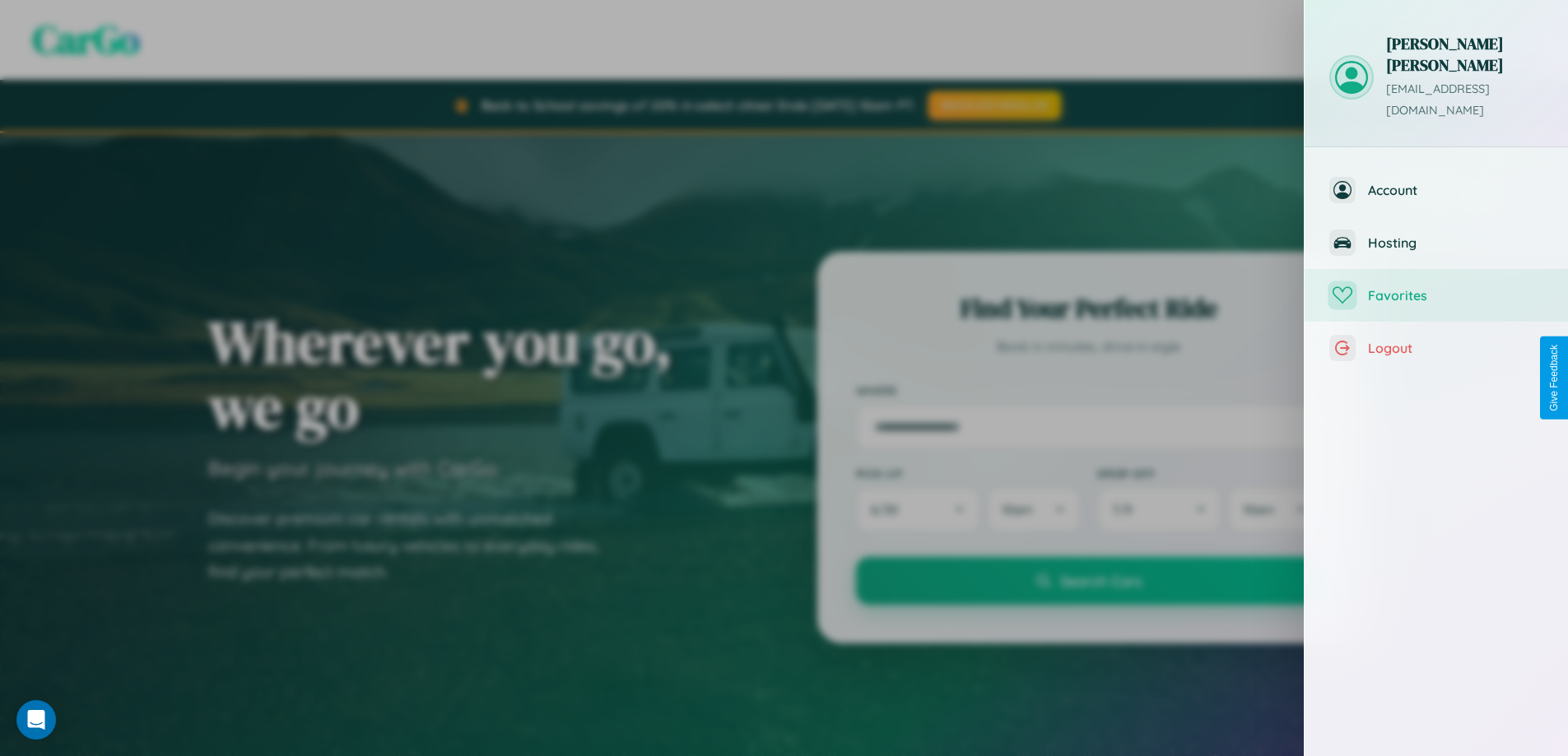
click at [1436, 287] on span "Favorites" at bounding box center [1456, 296] width 175 height 17
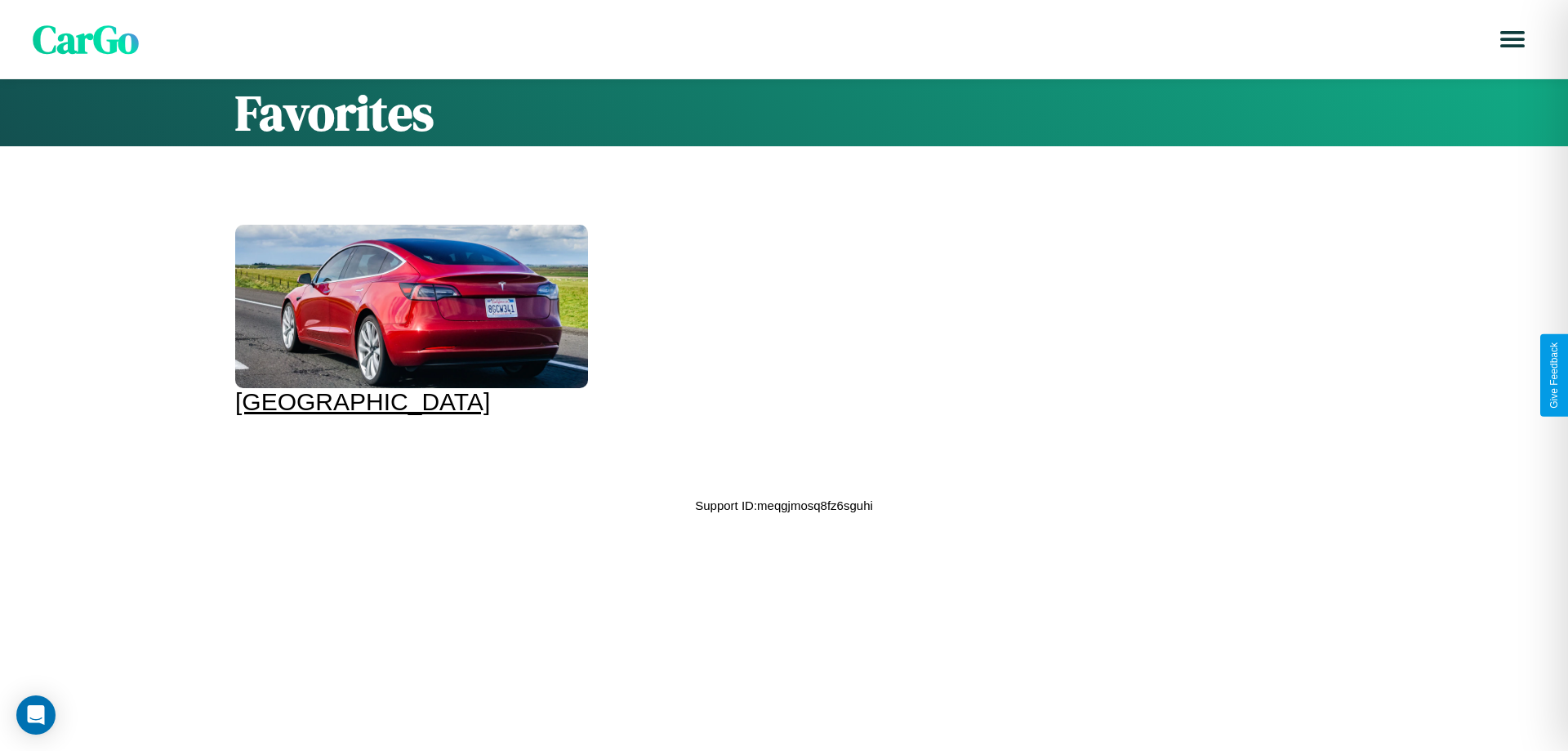
click at [409, 321] on div at bounding box center [412, 306] width 353 height 163
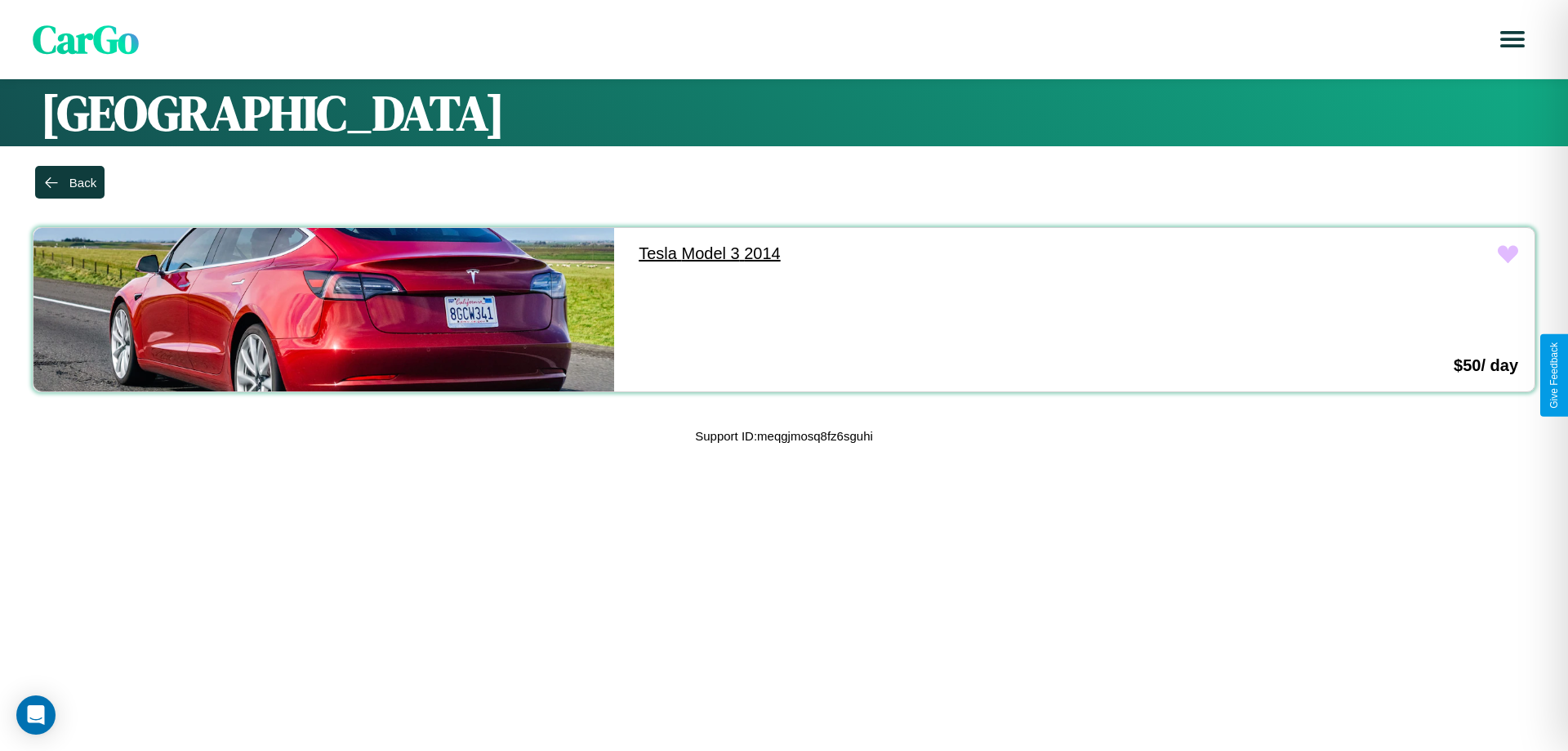
click at [905, 254] on link "Tesla Model 3 2014" at bounding box center [913, 254] width 581 height 52
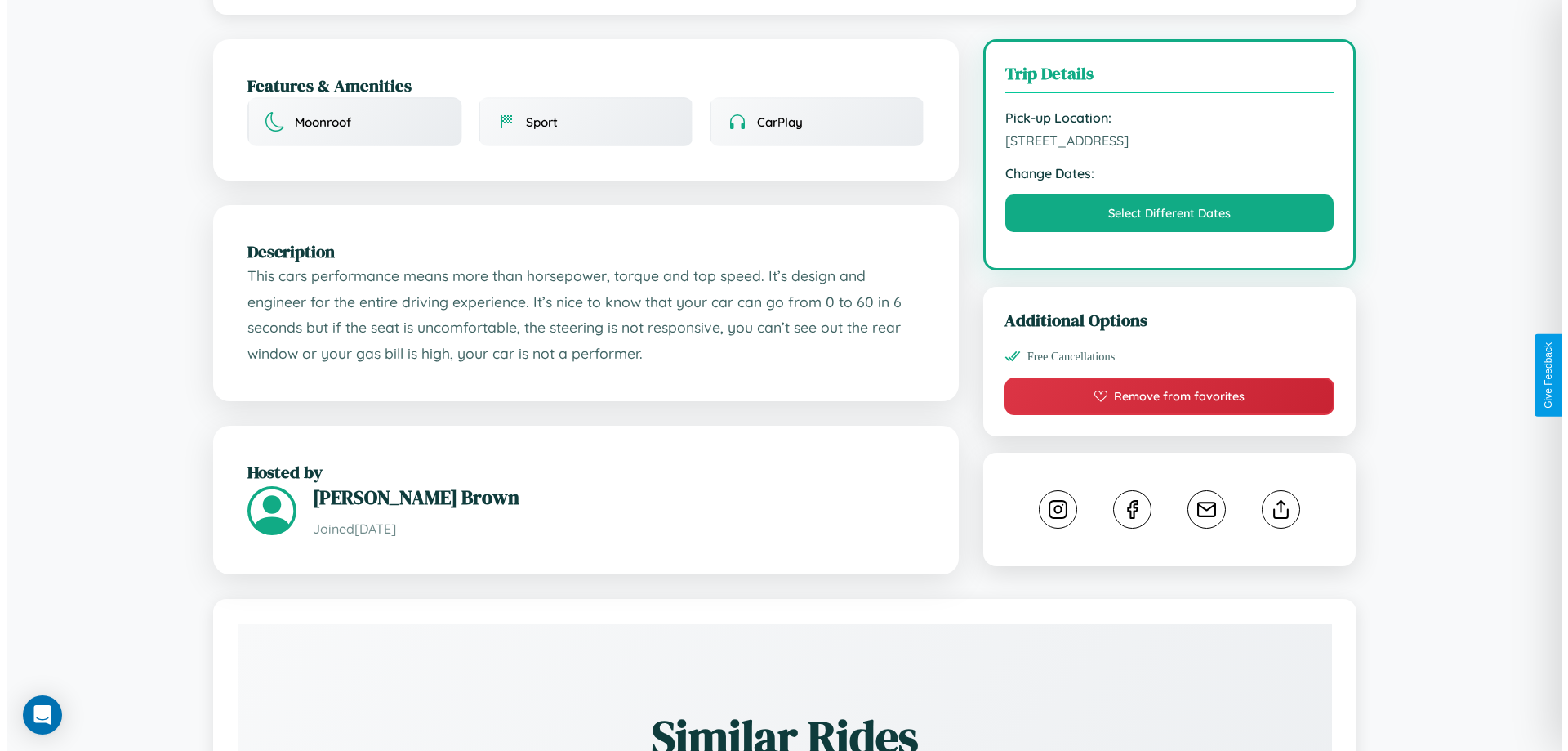
scroll to position [424, 0]
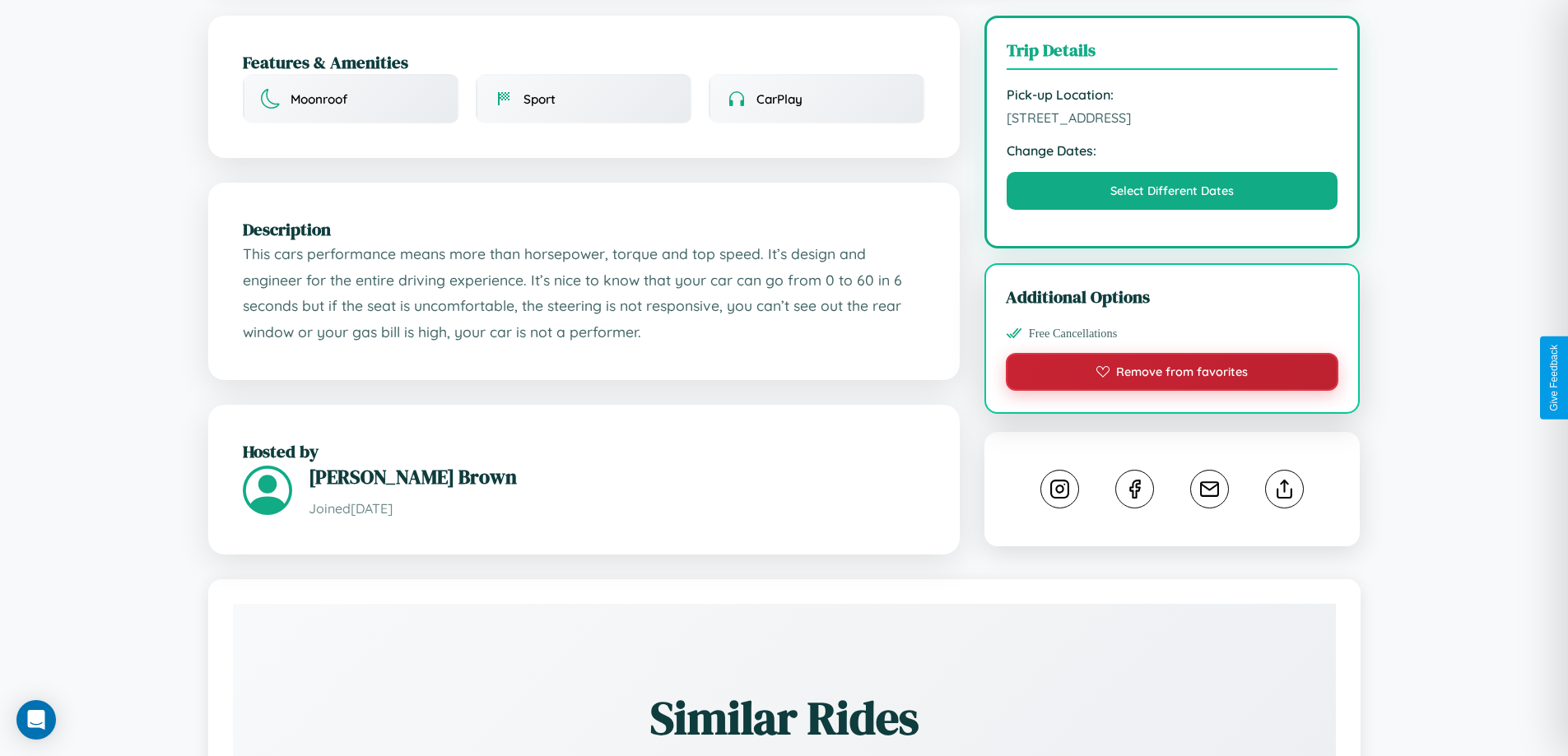
click at [1172, 374] on button "Remove from favorites" at bounding box center [1172, 372] width 333 height 38
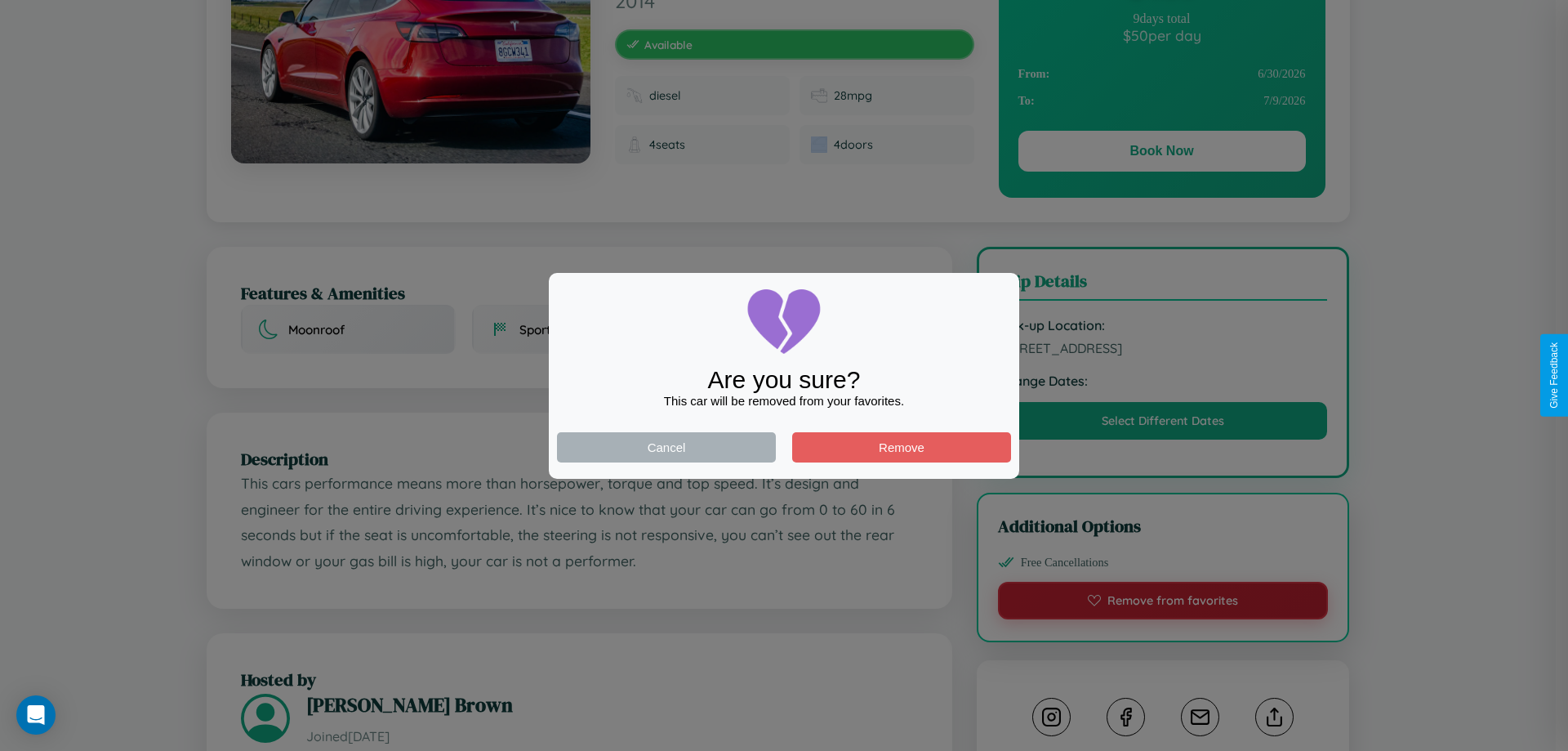
scroll to position [0, 0]
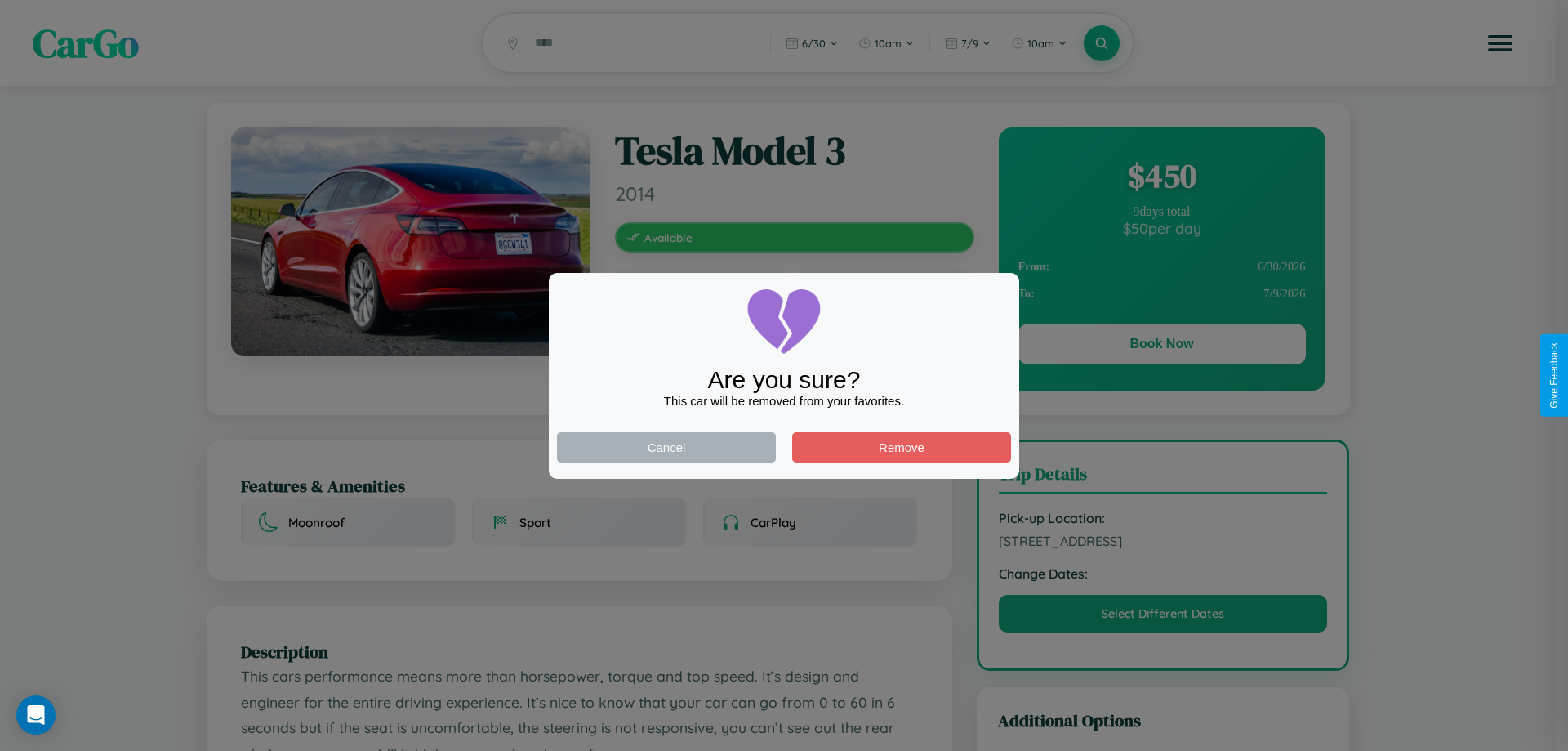
click at [1161, 347] on div at bounding box center [784, 375] width 1568 height 751
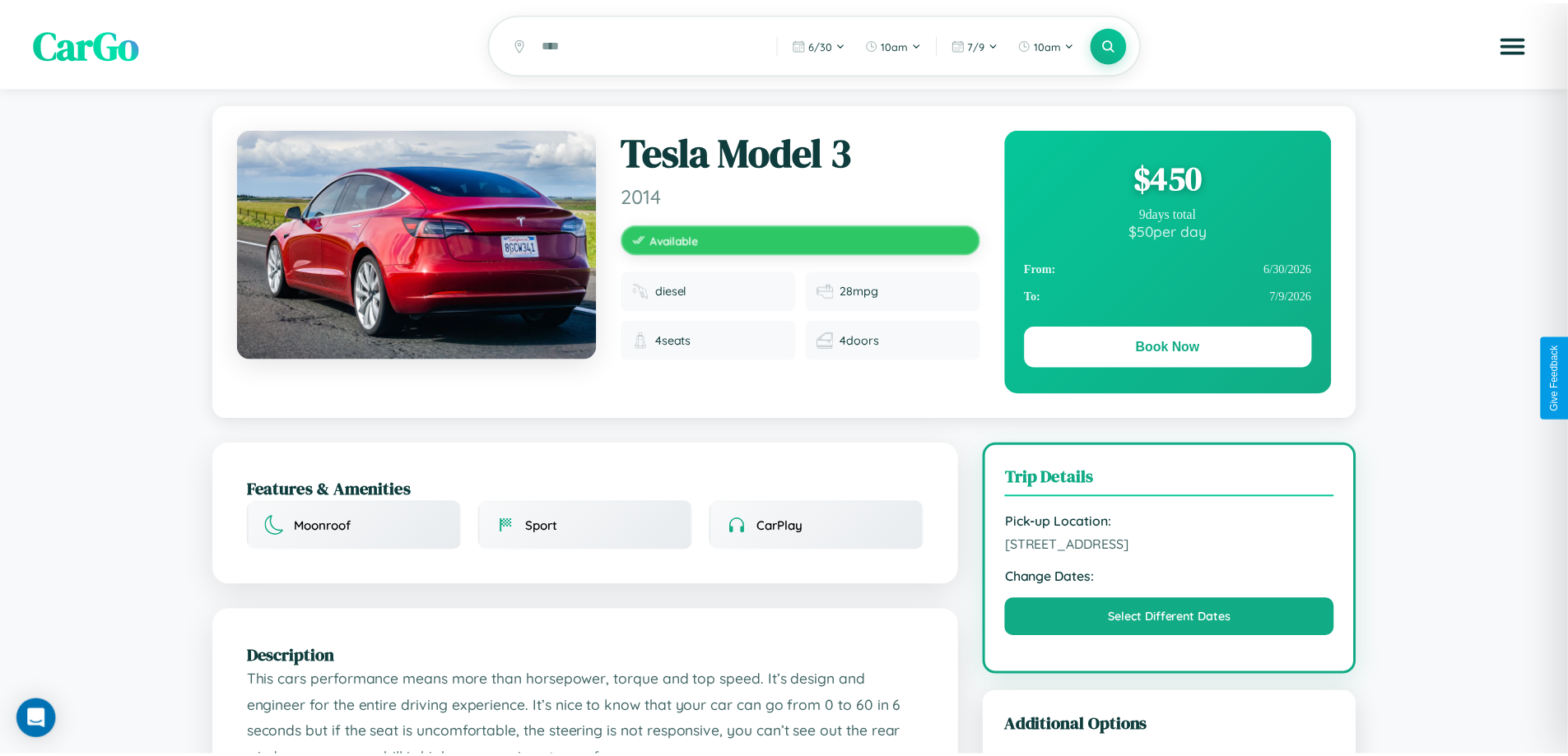
scroll to position [427, 0]
